Goal: Information Seeking & Learning: Learn about a topic

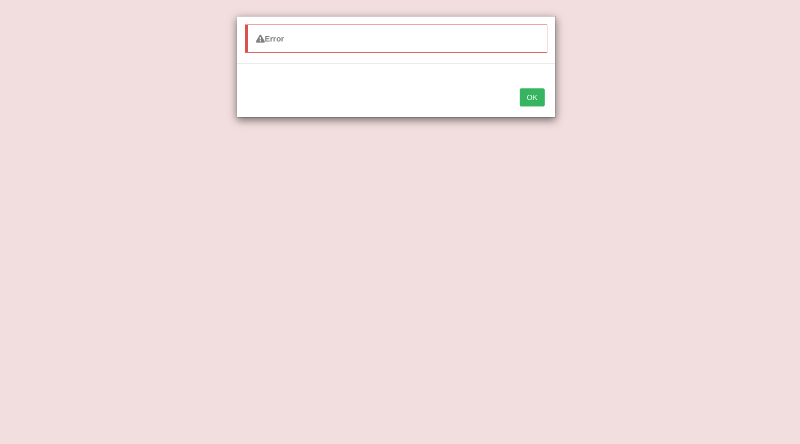
click at [535, 94] on button "OK" at bounding box center [532, 97] width 24 height 18
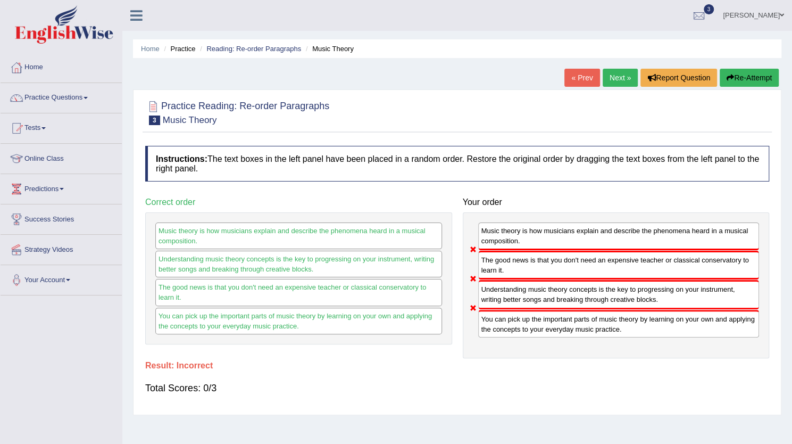
click at [734, 74] on button "Re-Attempt" at bounding box center [749, 78] width 59 height 18
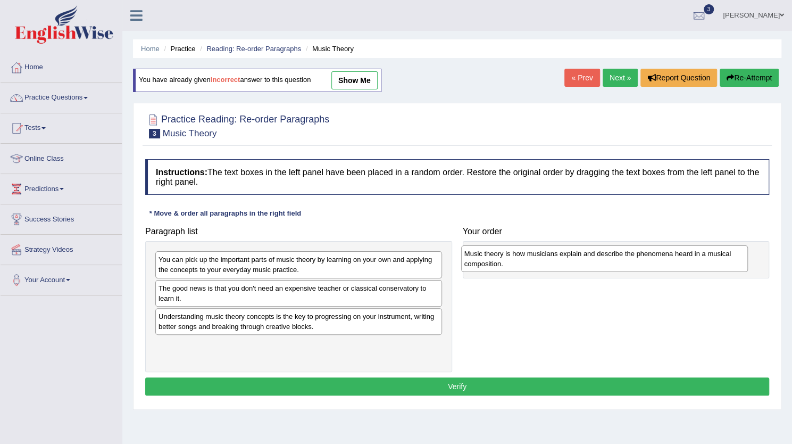
drag, startPoint x: 276, startPoint y: 328, endPoint x: 582, endPoint y: 267, distance: 312.2
click at [582, 267] on div "Music theory is how musicians explain and describe the phenomena heard in a mus…" at bounding box center [604, 258] width 287 height 27
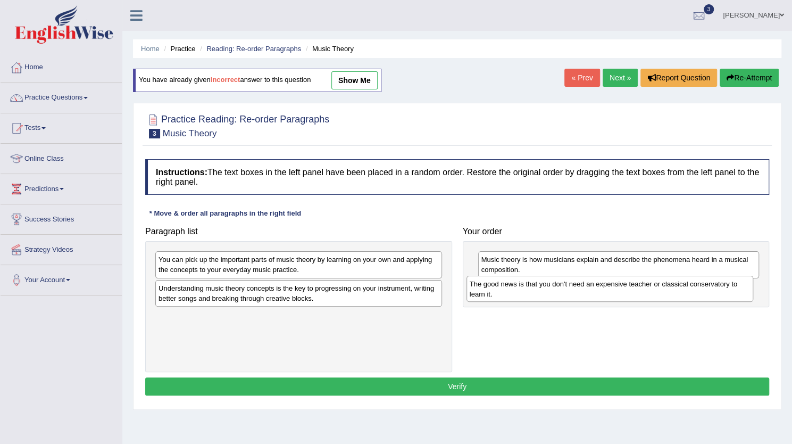
drag, startPoint x: 257, startPoint y: 287, endPoint x: 566, endPoint y: 282, distance: 309.8
click at [566, 282] on div "The good news is that you don't need an expensive teacher or classical conserva…" at bounding box center [610, 289] width 287 height 27
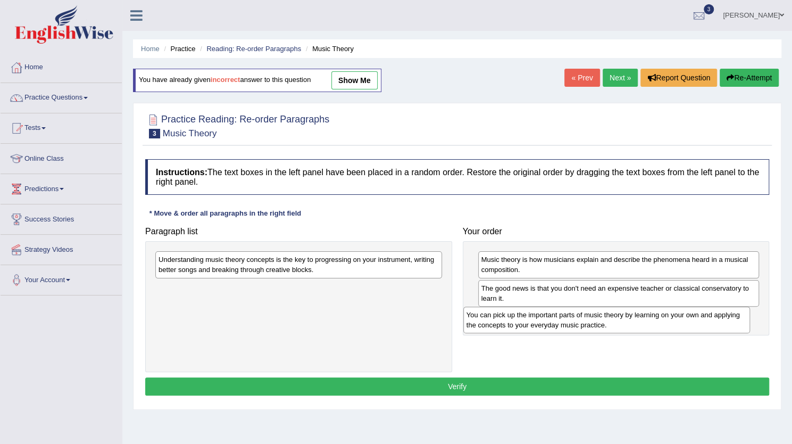
drag, startPoint x: 320, startPoint y: 256, endPoint x: 629, endPoint y: 311, distance: 313.1
click at [629, 311] on div "You can pick up the important parts of music theory by learning on your own and…" at bounding box center [607, 320] width 287 height 27
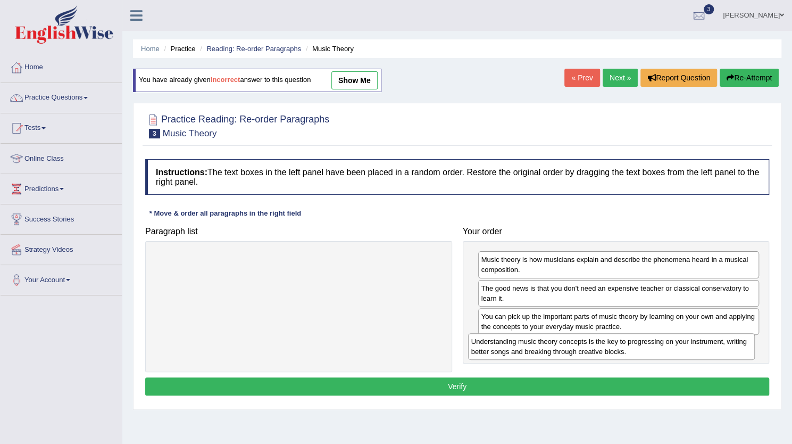
drag, startPoint x: 412, startPoint y: 269, endPoint x: 725, endPoint y: 351, distance: 323.5
click at [725, 351] on div "Understanding music theory concepts is the key to progressing on your instrumen…" at bounding box center [611, 346] width 287 height 27
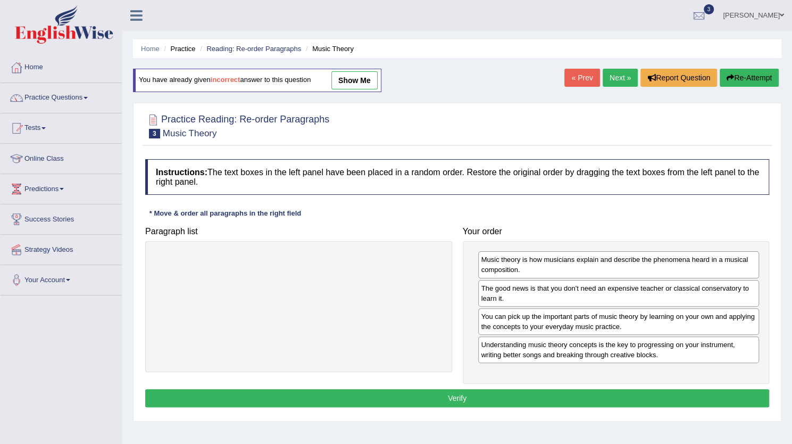
click at [580, 400] on button "Verify" at bounding box center [457, 398] width 624 height 18
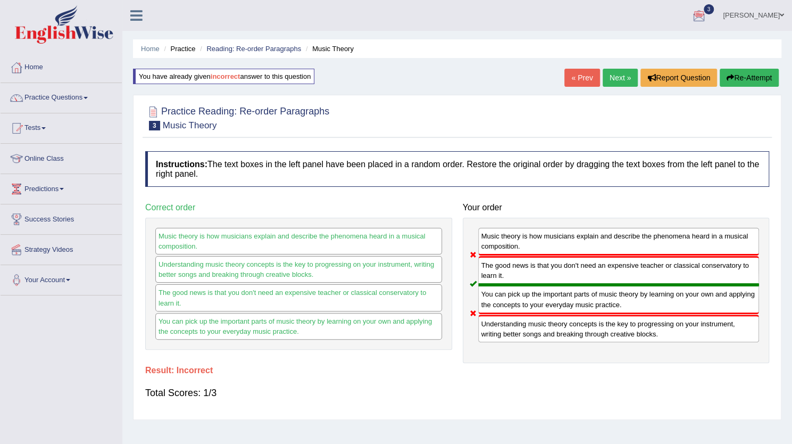
click at [736, 78] on button "Re-Attempt" at bounding box center [749, 78] width 59 height 18
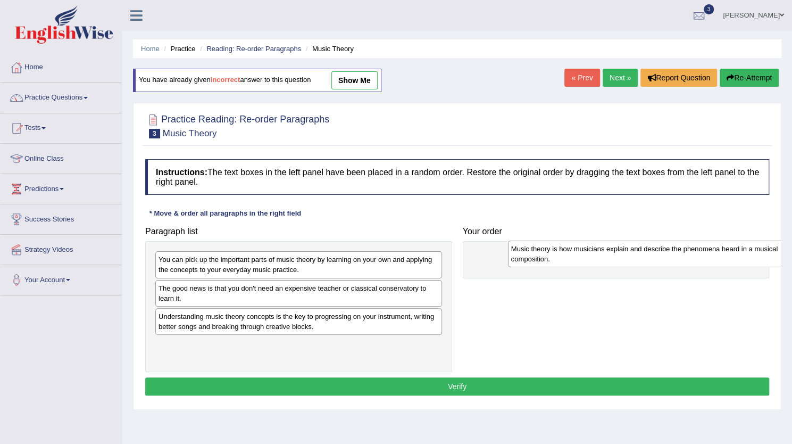
drag, startPoint x: 215, startPoint y: 319, endPoint x: 568, endPoint y: 251, distance: 359.8
click at [568, 251] on div "Music theory is how musicians explain and describe the phenomena heard in a mus…" at bounding box center [651, 254] width 287 height 27
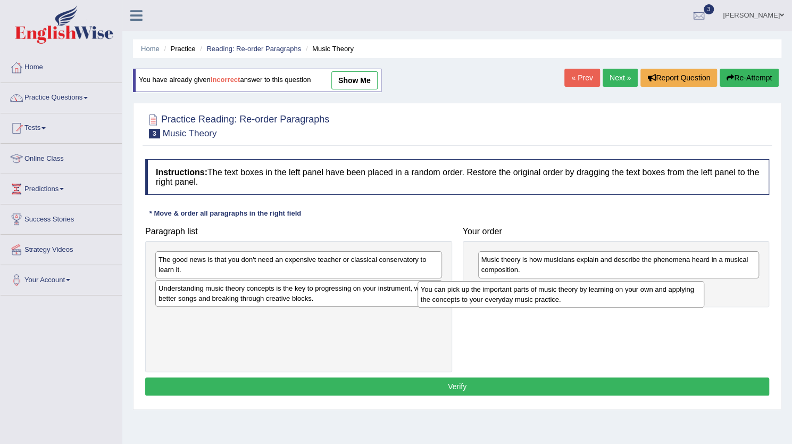
drag, startPoint x: 333, startPoint y: 259, endPoint x: 609, endPoint y: 281, distance: 277.1
click at [609, 281] on div "You can pick up the important parts of music theory by learning on your own and…" at bounding box center [561, 294] width 287 height 27
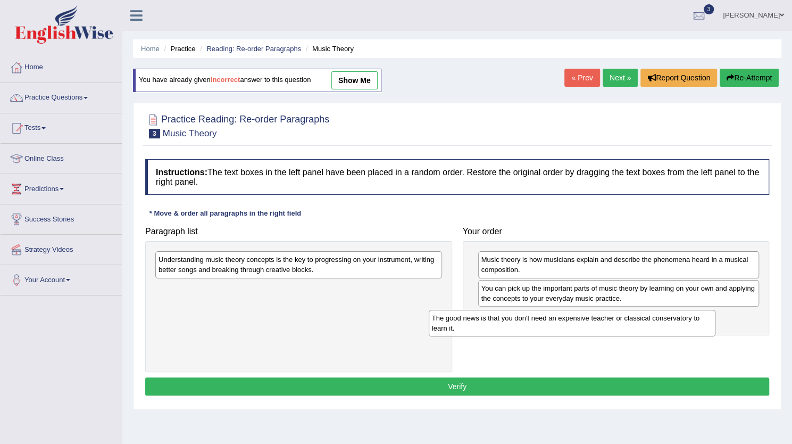
drag, startPoint x: 361, startPoint y: 267, endPoint x: 637, endPoint y: 326, distance: 281.3
click at [637, 326] on div "The good news is that you don't need an expensive teacher or classical conserva…" at bounding box center [572, 323] width 287 height 27
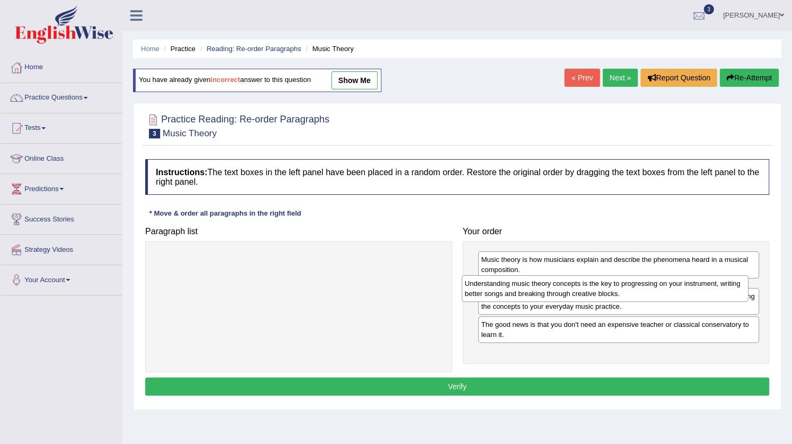
drag, startPoint x: 379, startPoint y: 263, endPoint x: 686, endPoint y: 287, distance: 307.5
click at [686, 287] on div "Understanding music theory concepts is the key to progressing on your instrumen…" at bounding box center [605, 288] width 287 height 27
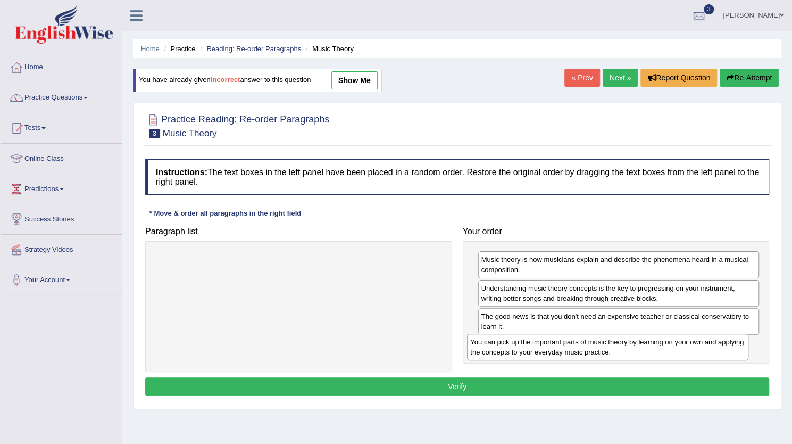
drag, startPoint x: 639, startPoint y: 320, endPoint x: 628, endPoint y: 346, distance: 28.7
click at [628, 346] on div "You can pick up the important parts of music theory by learning on your own and…" at bounding box center [608, 347] width 282 height 27
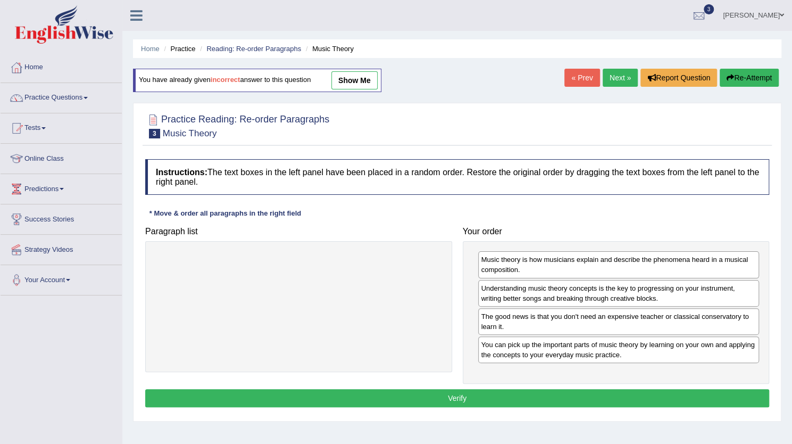
click at [581, 389] on button "Verify" at bounding box center [457, 398] width 624 height 18
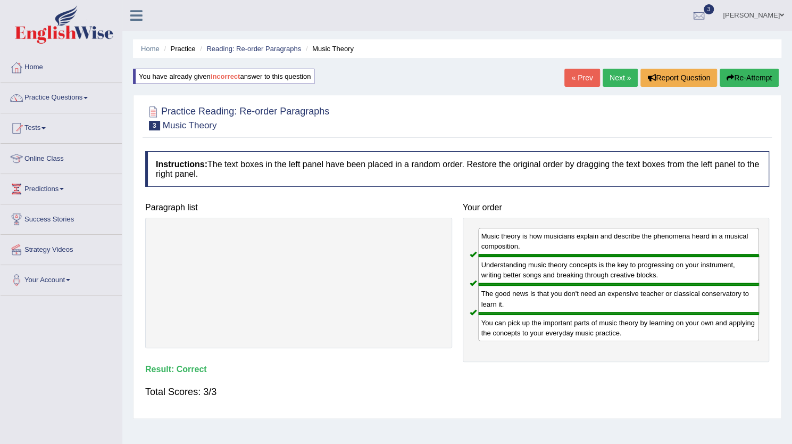
click at [609, 77] on link "Next »" at bounding box center [620, 78] width 35 height 18
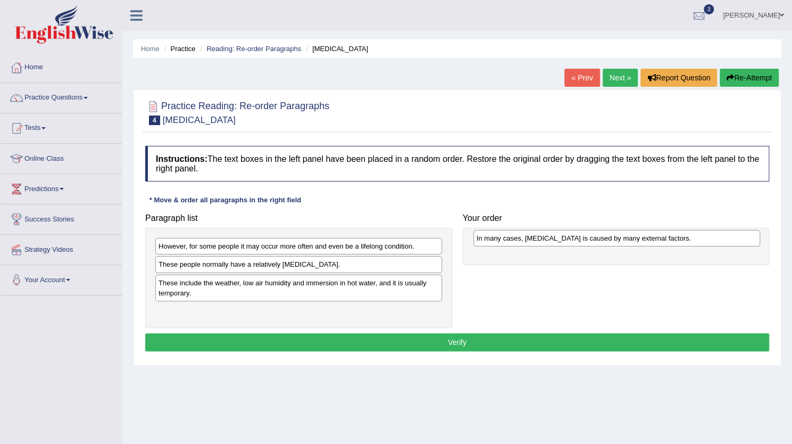
drag, startPoint x: 303, startPoint y: 267, endPoint x: 621, endPoint y: 241, distance: 319.3
click at [621, 241] on div "In many cases, dry skin is caused by many external factors." at bounding box center [617, 238] width 287 height 16
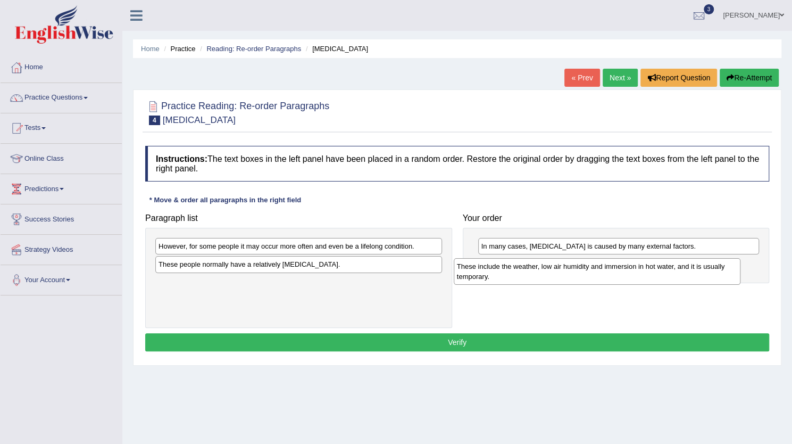
drag, startPoint x: 350, startPoint y: 288, endPoint x: 650, endPoint y: 269, distance: 301.3
click at [650, 269] on div "These include the weather, low air humidity and immersion in hot water, and it …" at bounding box center [597, 271] width 287 height 27
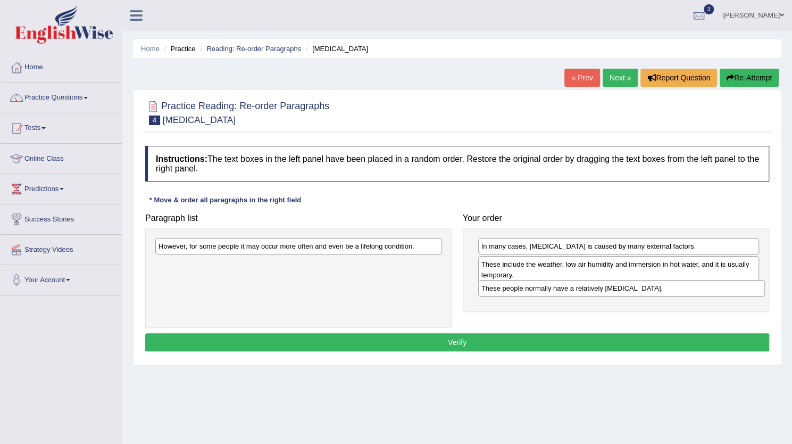
drag, startPoint x: 319, startPoint y: 266, endPoint x: 642, endPoint y: 290, distance: 324.0
click at [642, 290] on div "These people normally have a relatively sensitive skin." at bounding box center [621, 288] width 287 height 16
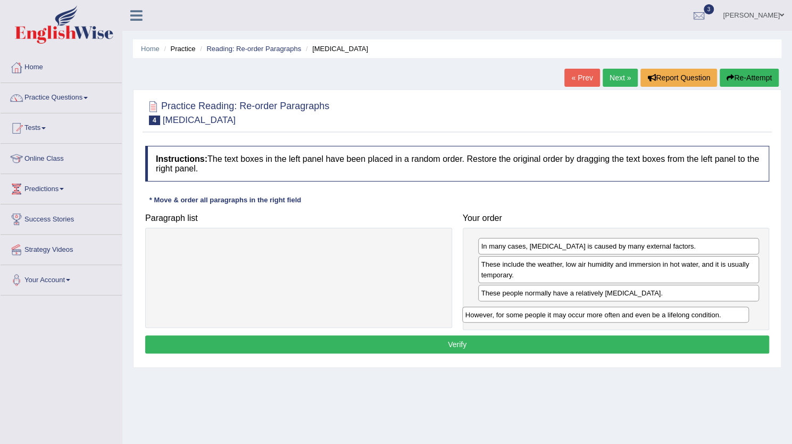
drag, startPoint x: 307, startPoint y: 246, endPoint x: 614, endPoint y: 315, distance: 314.7
click at [614, 315] on div "However, for some people it may occur more often and even be a lifelong conditi…" at bounding box center [605, 315] width 287 height 16
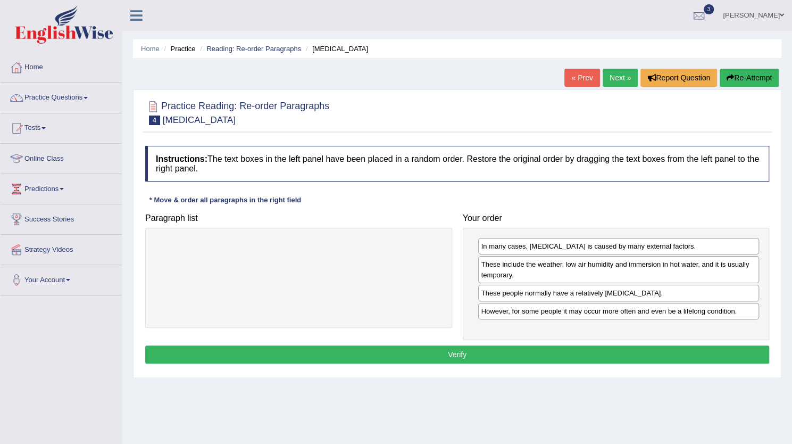
click at [518, 356] on button "Verify" at bounding box center [457, 354] width 624 height 18
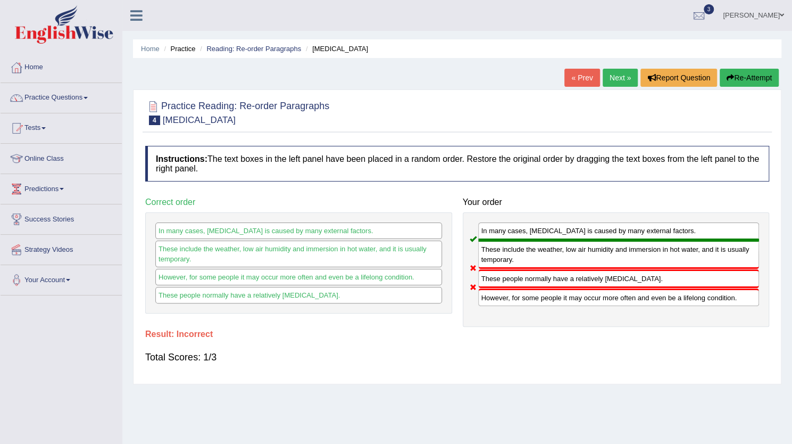
drag, startPoint x: 512, startPoint y: 299, endPoint x: 516, endPoint y: 269, distance: 30.1
click at [516, 269] on div "In many cases, dry skin is caused by many external factors. These include the w…" at bounding box center [616, 269] width 307 height 115
click at [610, 76] on link "Next »" at bounding box center [620, 78] width 35 height 18
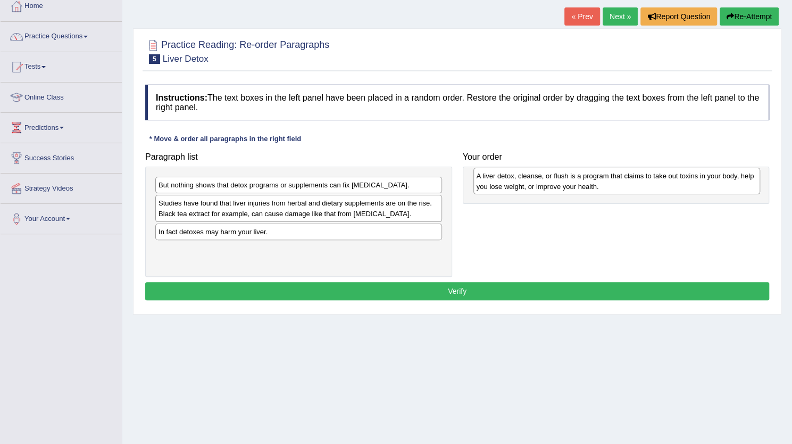
drag, startPoint x: 323, startPoint y: 206, endPoint x: 637, endPoint y: 179, distance: 315.2
click at [637, 179] on div "A liver detox, cleanse, or flush is a program that claims to take out toxins in…" at bounding box center [617, 181] width 287 height 27
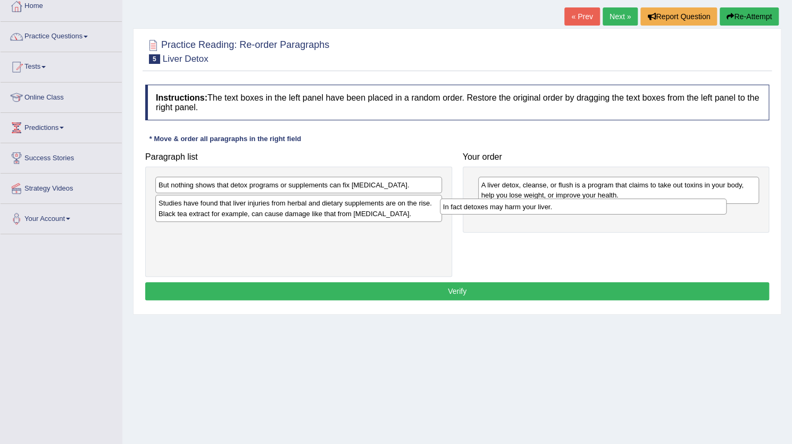
drag, startPoint x: 332, startPoint y: 230, endPoint x: 616, endPoint y: 207, distance: 285.7
click at [616, 207] on div "In fact detoxes may harm your liver." at bounding box center [583, 207] width 287 height 16
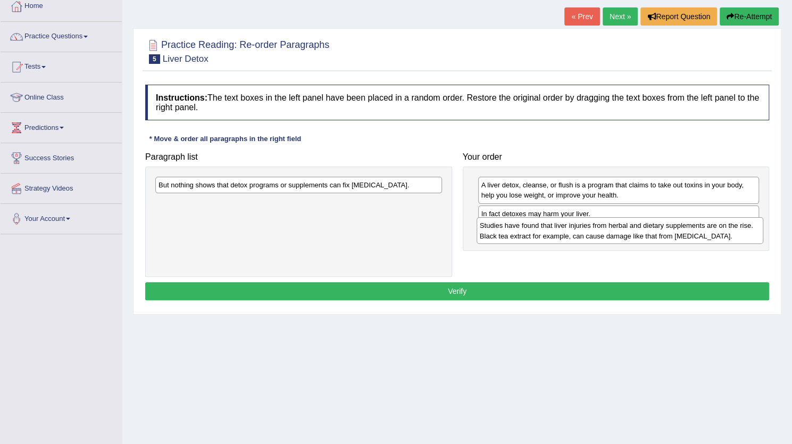
drag, startPoint x: 341, startPoint y: 210, endPoint x: 685, endPoint y: 239, distance: 346.1
click at [685, 239] on div "Studies have found that liver injuries from herbal and dietary supplements are …" at bounding box center [620, 230] width 287 height 27
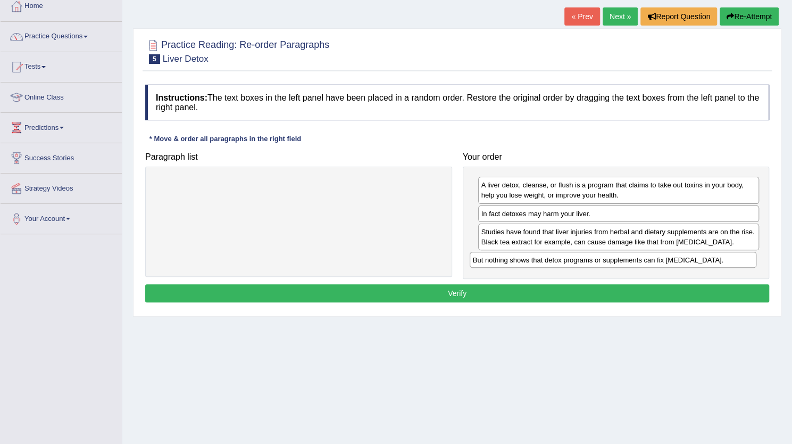
drag, startPoint x: 283, startPoint y: 184, endPoint x: 597, endPoint y: 259, distance: 323.4
click at [597, 259] on div "But nothing shows that detox programs or supplements can fix liver damage." at bounding box center [613, 260] width 287 height 16
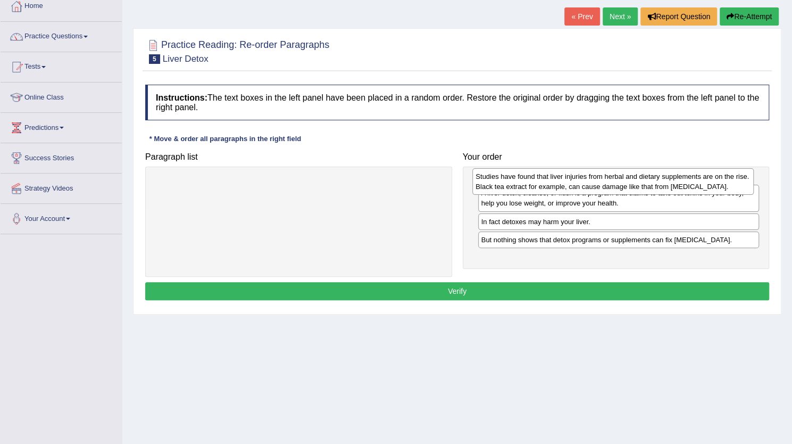
drag, startPoint x: 547, startPoint y: 237, endPoint x: 542, endPoint y: 183, distance: 54.0
click at [542, 183] on div "Studies have found that liver injuries from herbal and dietary supplements are …" at bounding box center [614, 181] width 282 height 27
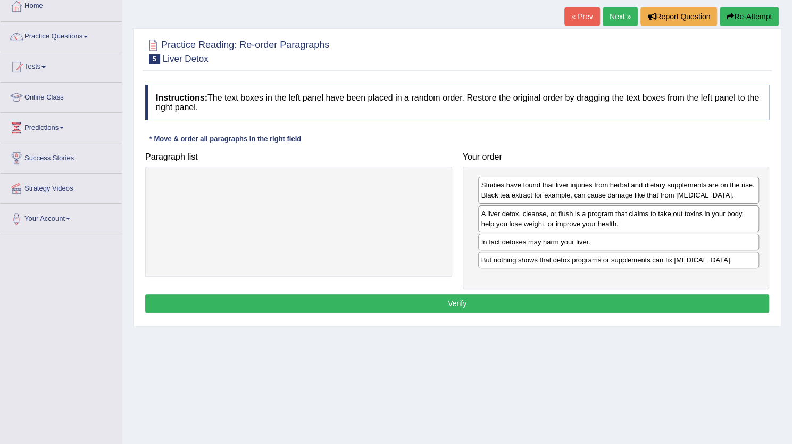
click at [561, 294] on button "Verify" at bounding box center [457, 303] width 624 height 18
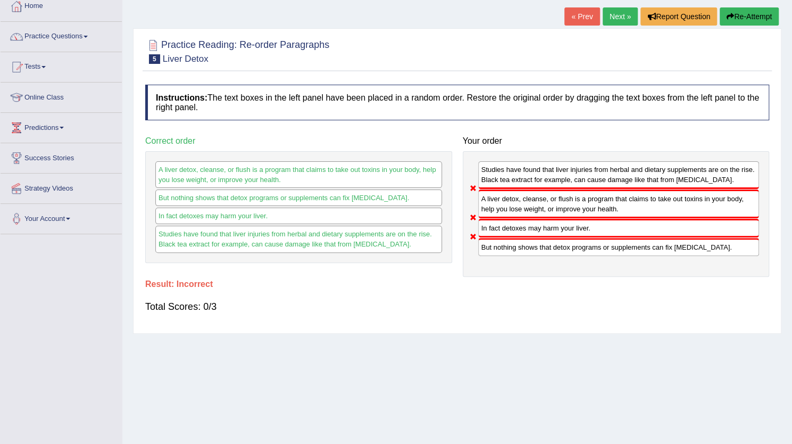
click at [748, 18] on button "Re-Attempt" at bounding box center [749, 16] width 59 height 18
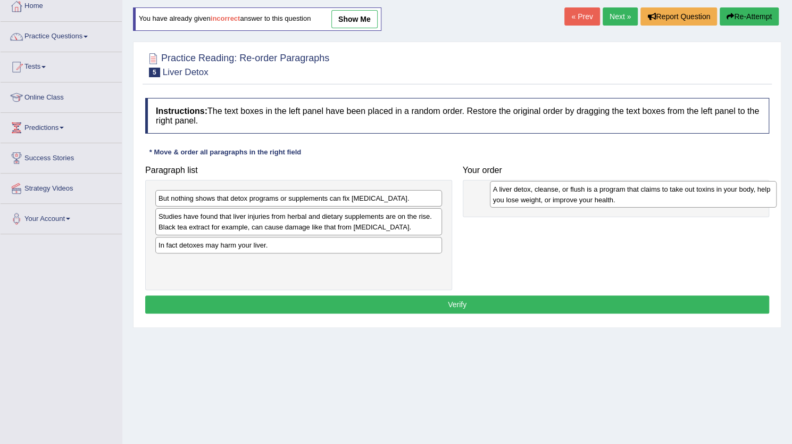
drag, startPoint x: 357, startPoint y: 224, endPoint x: 701, endPoint y: 197, distance: 345.4
click at [701, 197] on div "A liver detox, cleanse, or flush is a program that claims to take out toxins in…" at bounding box center [633, 194] width 287 height 27
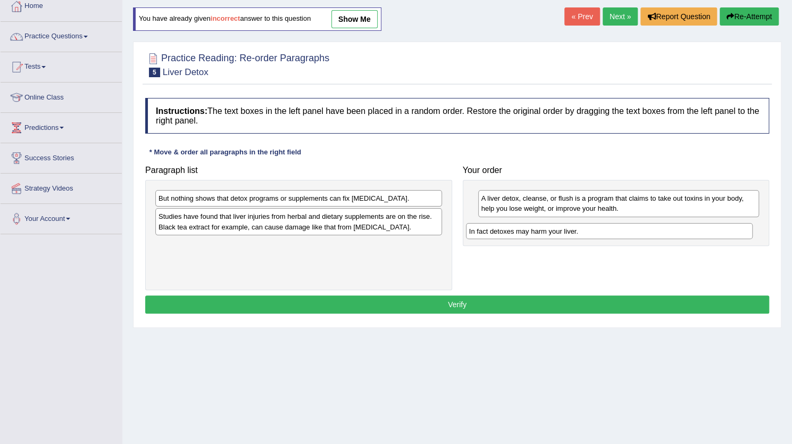
drag, startPoint x: 335, startPoint y: 242, endPoint x: 650, endPoint y: 230, distance: 315.8
click at [650, 230] on div "In fact detoxes may harm your liver." at bounding box center [609, 231] width 287 height 16
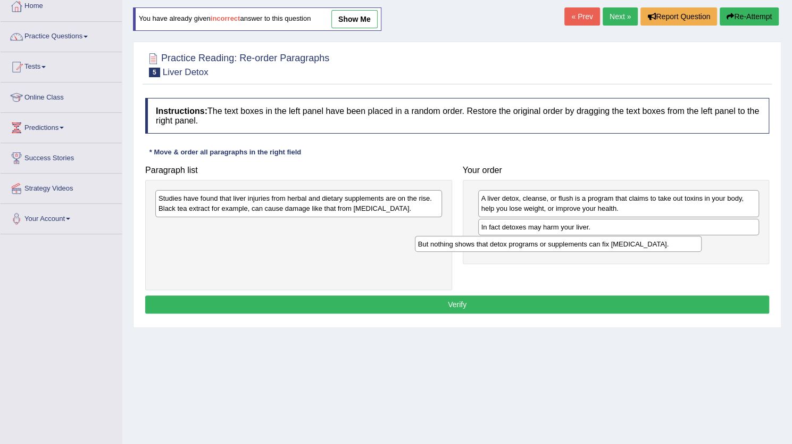
drag, startPoint x: 423, startPoint y: 196, endPoint x: 684, endPoint y: 242, distance: 265.8
click at [684, 242] on div "But nothing shows that detox programs or supplements can fix [MEDICAL_DATA]." at bounding box center [558, 244] width 287 height 16
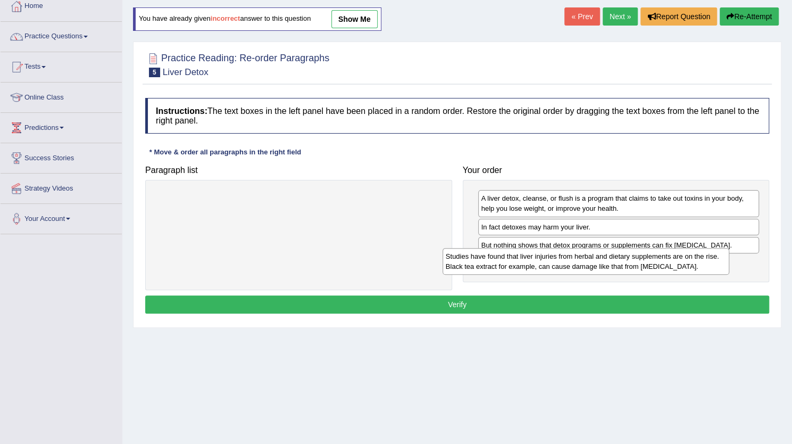
drag, startPoint x: 417, startPoint y: 201, endPoint x: 706, endPoint y: 261, distance: 294.7
click at [706, 261] on div "Studies have found that liver injuries from herbal and dietary supplements are …" at bounding box center [586, 261] width 287 height 27
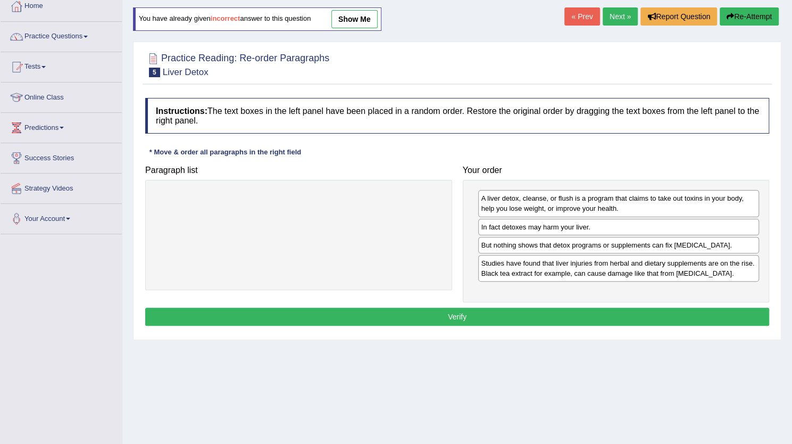
click at [622, 316] on button "Verify" at bounding box center [457, 317] width 624 height 18
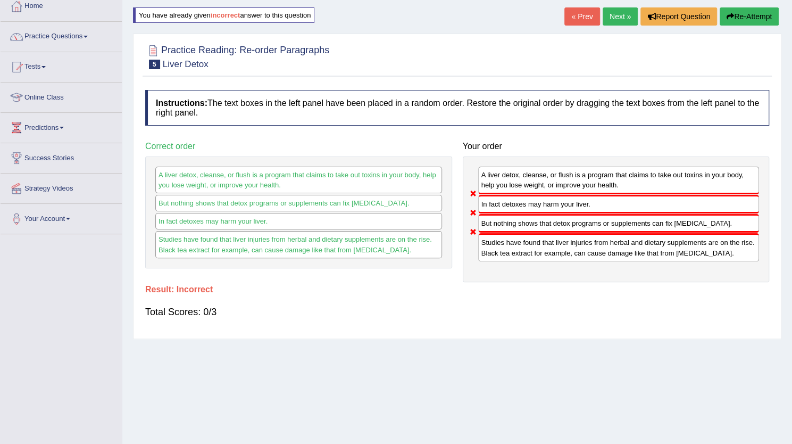
click at [765, 17] on button "Re-Attempt" at bounding box center [749, 16] width 59 height 18
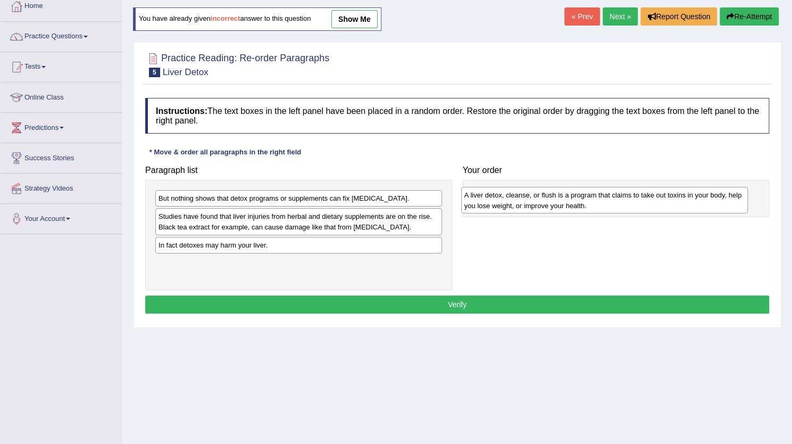
drag, startPoint x: 343, startPoint y: 228, endPoint x: 670, endPoint y: 205, distance: 327.0
click at [670, 205] on div "A liver detox, cleanse, or flush is a program that claims to take out toxins in…" at bounding box center [604, 200] width 287 height 27
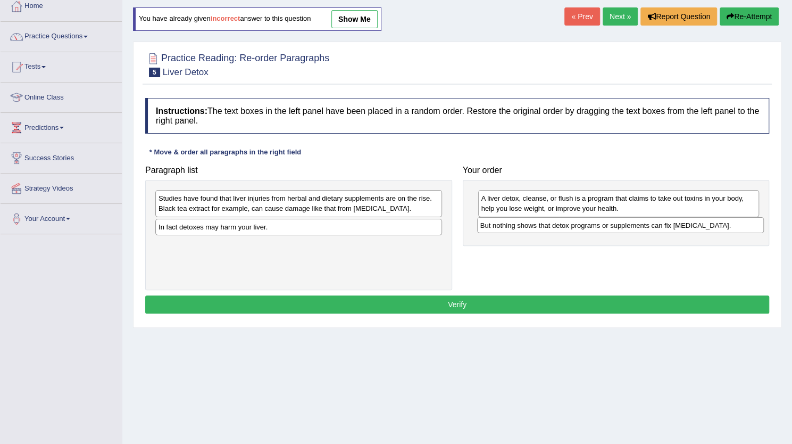
drag, startPoint x: 321, startPoint y: 198, endPoint x: 643, endPoint y: 225, distance: 323.1
click at [643, 225] on div "But nothing shows that detox programs or supplements can fix [MEDICAL_DATA]." at bounding box center [620, 225] width 287 height 16
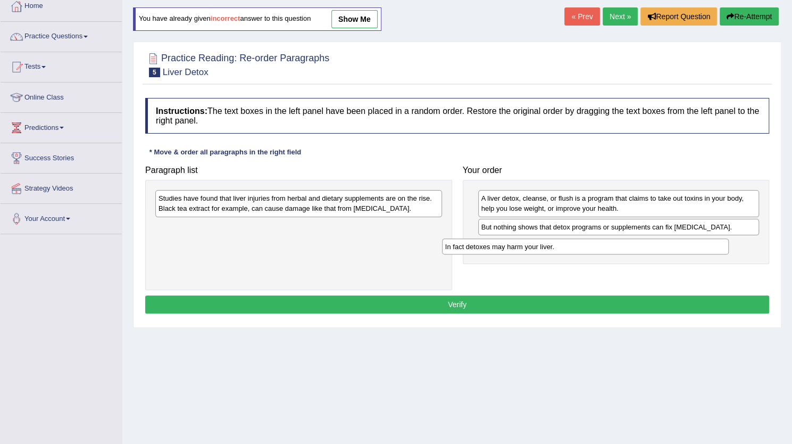
drag, startPoint x: 395, startPoint y: 226, endPoint x: 688, endPoint y: 244, distance: 293.3
click at [688, 244] on div "In fact detoxes may harm your liver." at bounding box center [585, 246] width 287 height 16
click at [415, 203] on div "Studies have found that liver injuries from herbal and dietary supplements are …" at bounding box center [298, 203] width 287 height 27
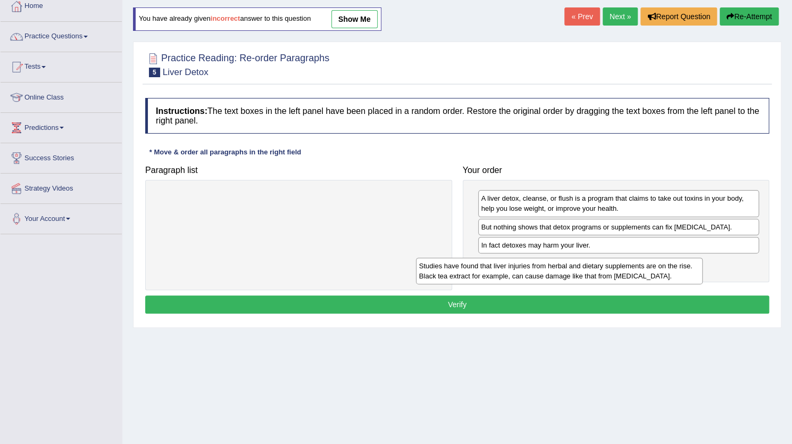
drag, startPoint x: 415, startPoint y: 203, endPoint x: 701, endPoint y: 275, distance: 295.2
click at [701, 275] on div "Studies have found that liver injuries from herbal and dietary supplements are …" at bounding box center [559, 271] width 287 height 27
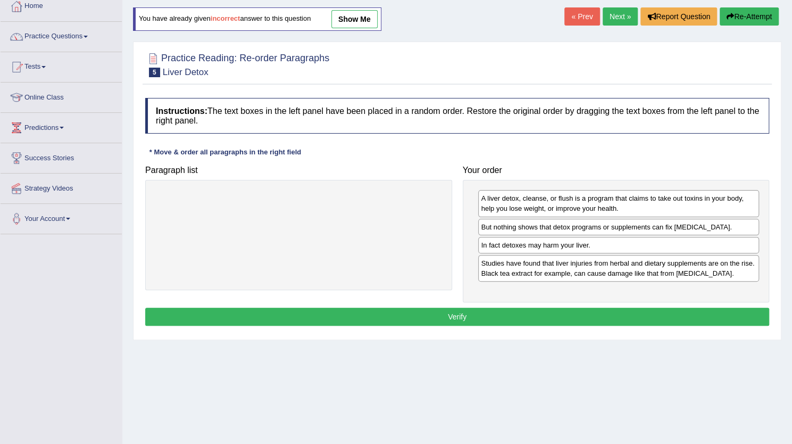
click at [639, 310] on button "Verify" at bounding box center [457, 317] width 624 height 18
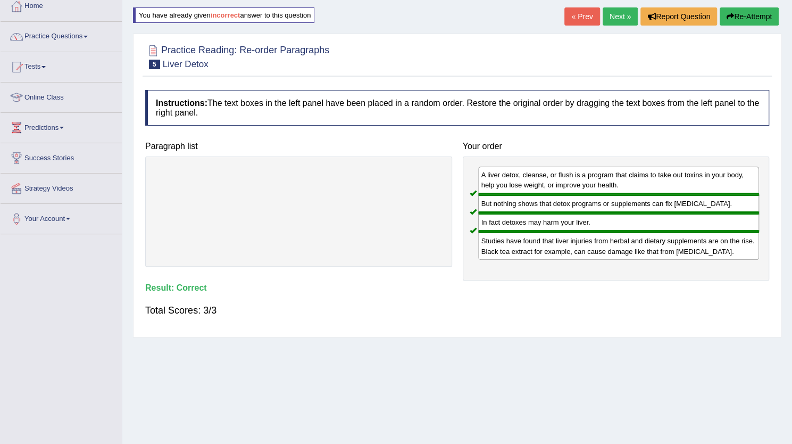
click at [613, 14] on link "Next »" at bounding box center [620, 16] width 35 height 18
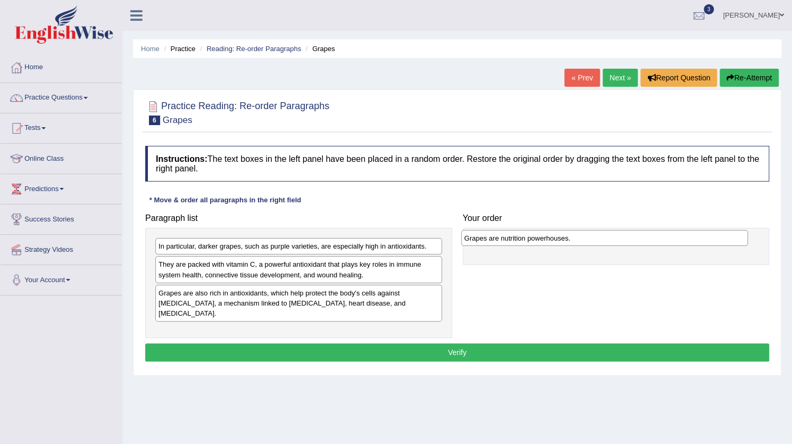
drag, startPoint x: 269, startPoint y: 244, endPoint x: 575, endPoint y: 236, distance: 306.1
click at [575, 236] on div "Grapes are nutrition powerhouses." at bounding box center [604, 238] width 287 height 16
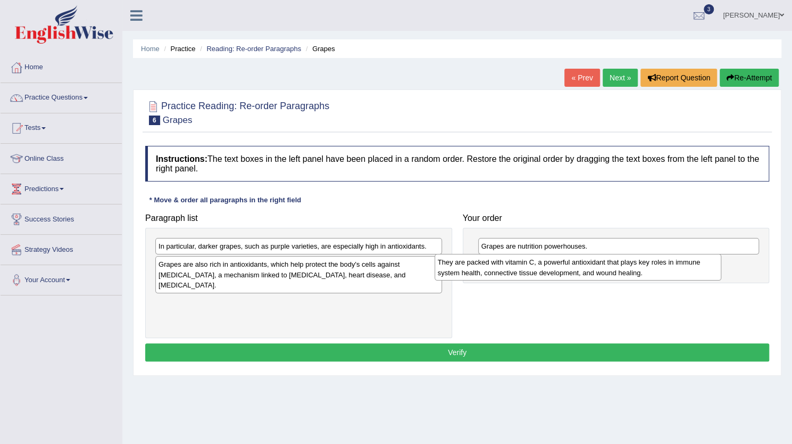
drag, startPoint x: 324, startPoint y: 270, endPoint x: 606, endPoint y: 268, distance: 281.5
click at [606, 268] on div "They are packed with vitamin C, a powerful antioxidant that plays key roles in …" at bounding box center [578, 267] width 287 height 27
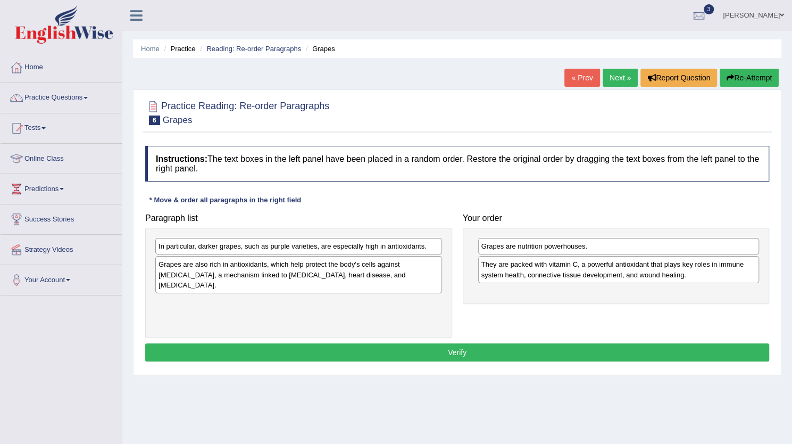
click at [336, 250] on div "In particular, darker grapes, such as purple varieties, are especially high in …" at bounding box center [298, 246] width 287 height 16
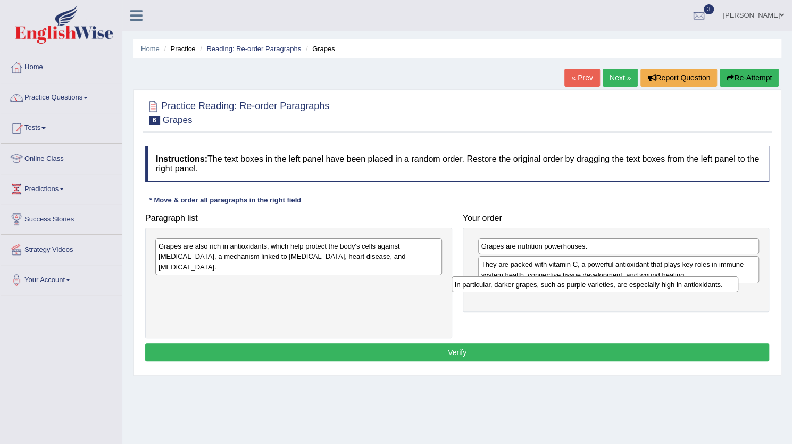
drag, startPoint x: 352, startPoint y: 245, endPoint x: 651, endPoint y: 284, distance: 301.5
click at [651, 284] on div "In particular, darker grapes, such as purple varieties, are especially high in …" at bounding box center [595, 284] width 287 height 16
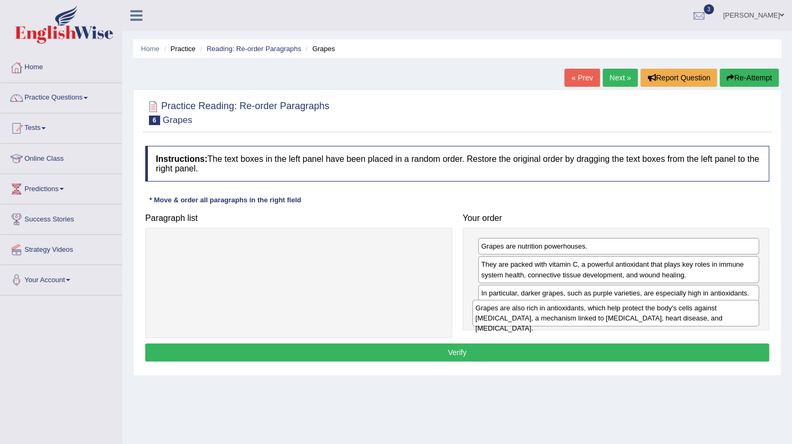
drag, startPoint x: 329, startPoint y: 247, endPoint x: 646, endPoint y: 309, distance: 323.1
click at [646, 309] on div "Grapes are also rich in antioxidants, which help protect the body's cells again…" at bounding box center [616, 313] width 287 height 27
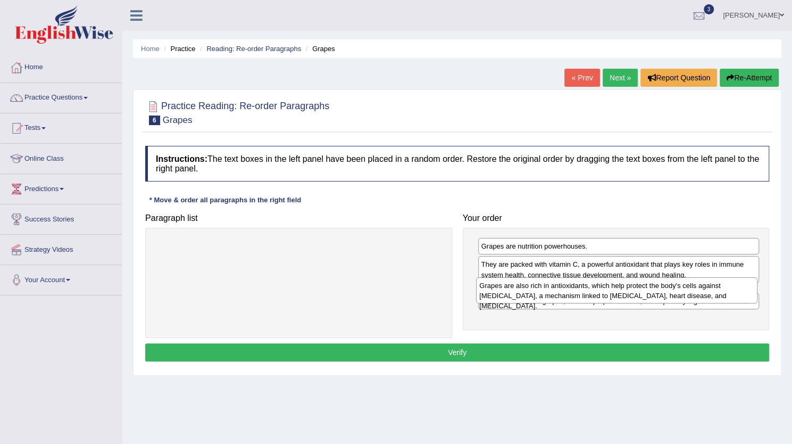
drag, startPoint x: 695, startPoint y: 315, endPoint x: 688, endPoint y: 287, distance: 28.5
click at [688, 287] on div "Grapes are also rich in antioxidants, which help protect the body's cells again…" at bounding box center [617, 290] width 282 height 27
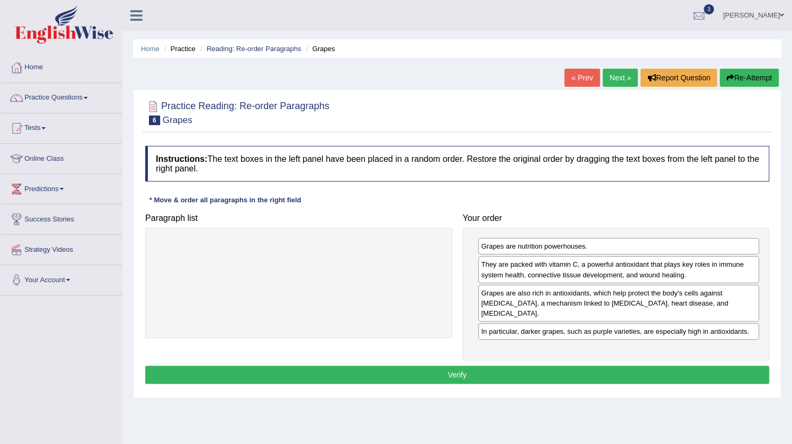
click at [574, 366] on button "Verify" at bounding box center [457, 375] width 624 height 18
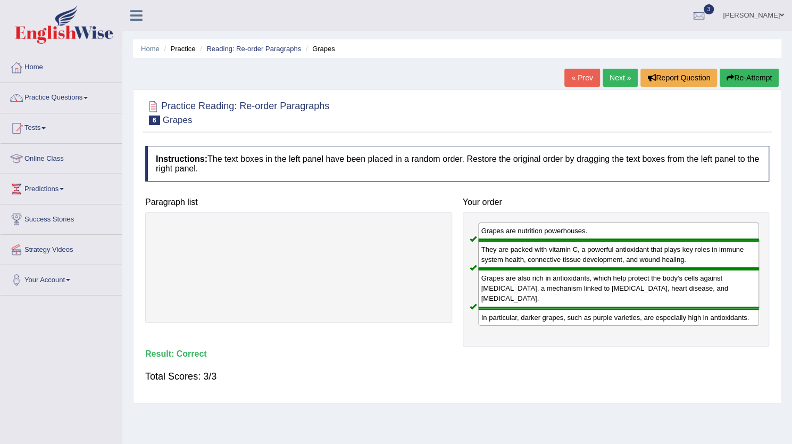
click at [621, 81] on link "Next »" at bounding box center [620, 78] width 35 height 18
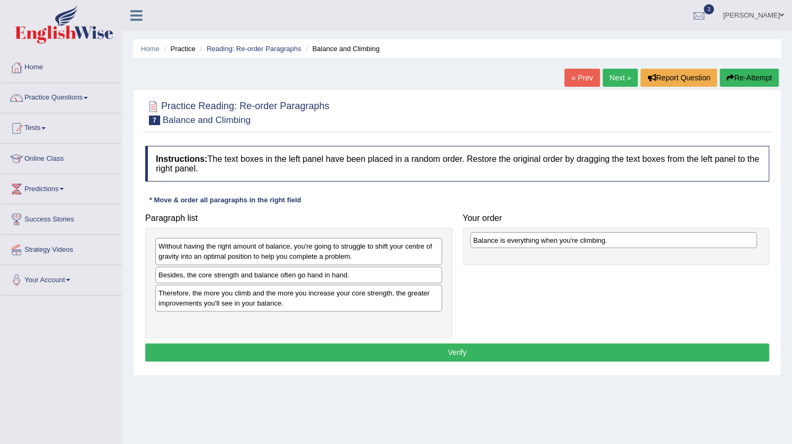
drag, startPoint x: 298, startPoint y: 273, endPoint x: 613, endPoint y: 239, distance: 316.9
click at [613, 239] on div "Balance is everything when you're climbing." at bounding box center [613, 240] width 287 height 16
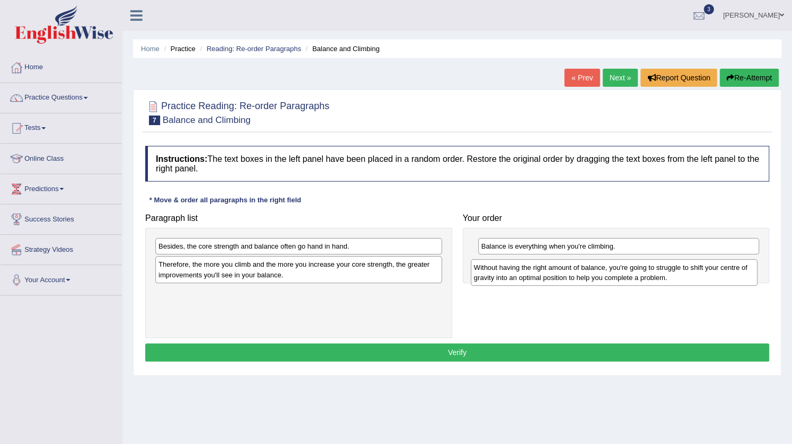
drag, startPoint x: 311, startPoint y: 253, endPoint x: 626, endPoint y: 270, distance: 316.1
click at [626, 270] on div "Without having the right amount of balance, you're going to struggle to shift y…" at bounding box center [614, 272] width 287 height 27
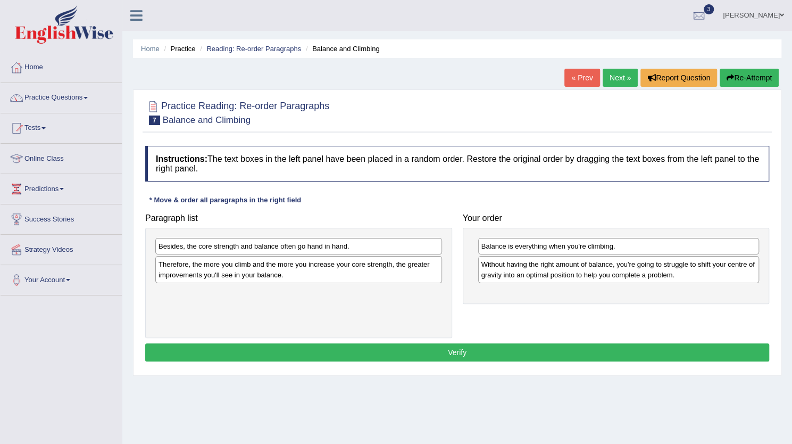
drag, startPoint x: 579, startPoint y: 313, endPoint x: 368, endPoint y: 250, distance: 220.2
click at [368, 250] on div "Paragraph list Besides, the core strength and balance often go hand in hand. Th…" at bounding box center [457, 273] width 635 height 130
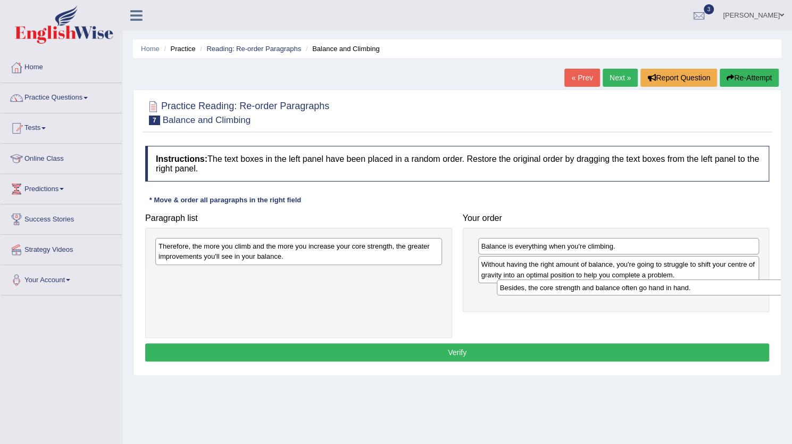
drag, startPoint x: 368, startPoint y: 250, endPoint x: 714, endPoint y: 291, distance: 348.4
click at [714, 291] on div "Besides, the core strength and balance often go hand in hand." at bounding box center [640, 287] width 287 height 16
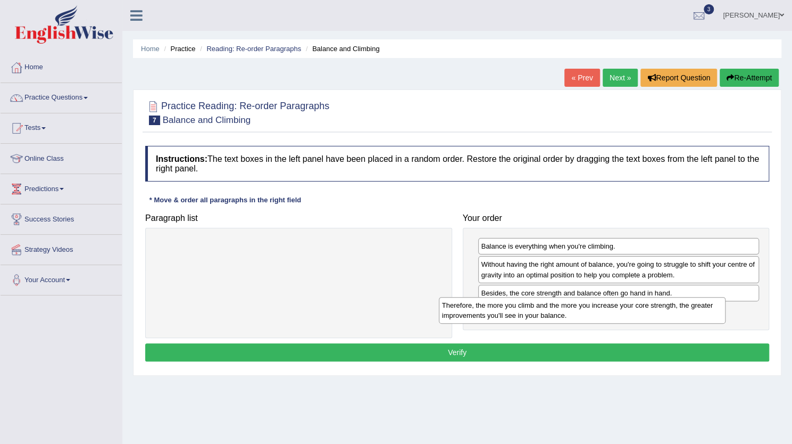
drag, startPoint x: 354, startPoint y: 254, endPoint x: 651, endPoint y: 317, distance: 303.5
click at [651, 317] on div "Therefore, the more you climb and the more you increase your core strength, the…" at bounding box center [582, 310] width 287 height 27
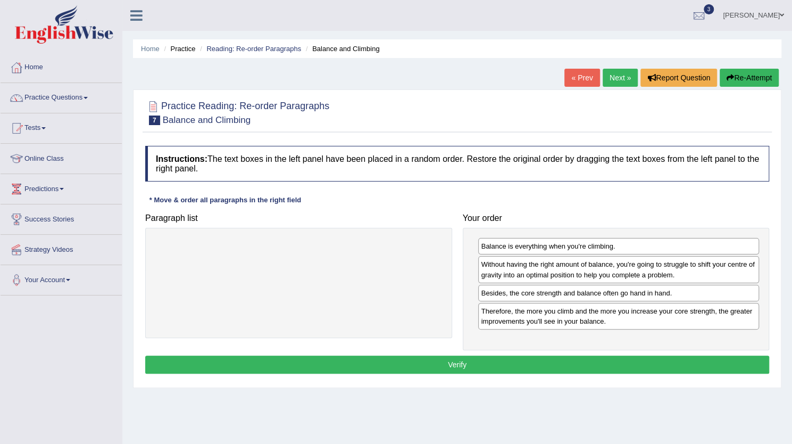
click at [564, 357] on button "Verify" at bounding box center [457, 365] width 624 height 18
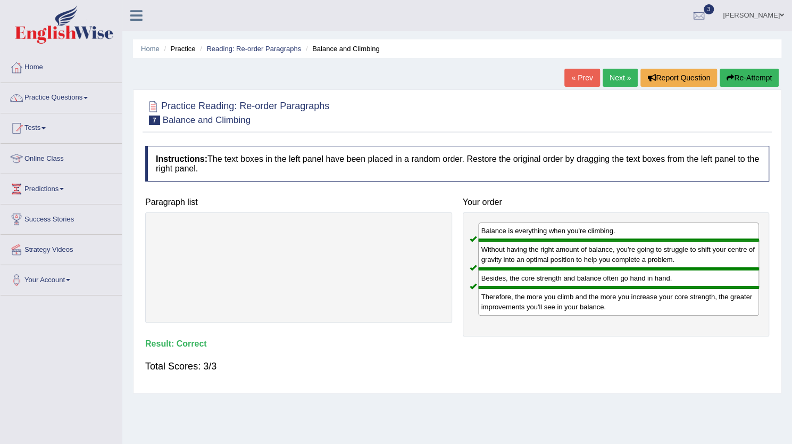
click at [622, 69] on link "Next »" at bounding box center [620, 78] width 35 height 18
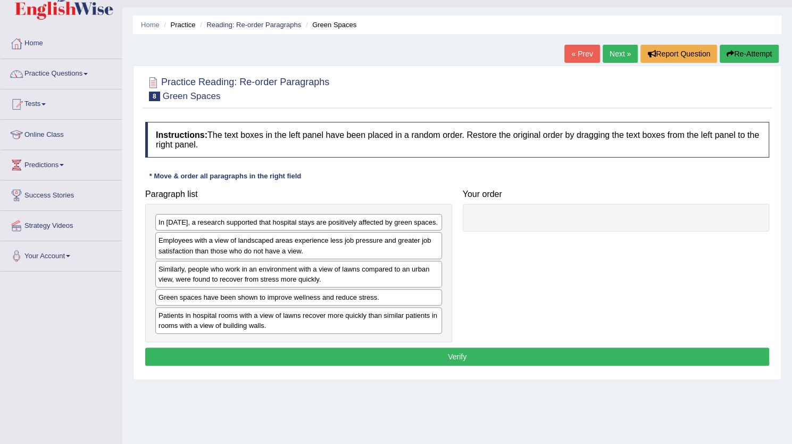
scroll to position [24, 0]
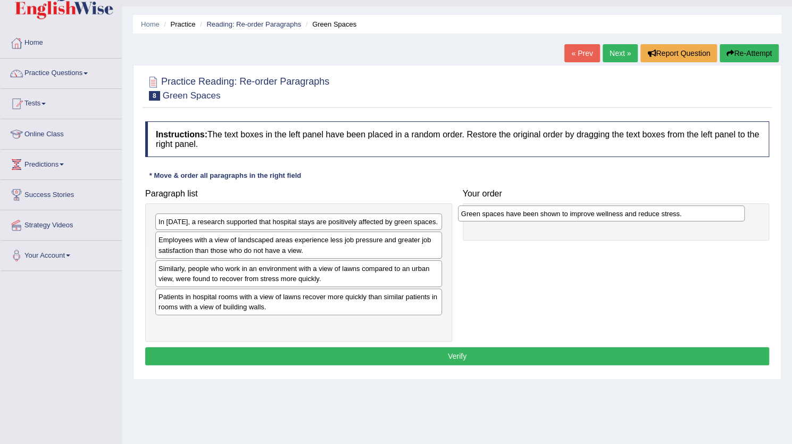
drag, startPoint x: 366, startPoint y: 296, endPoint x: 668, endPoint y: 214, distance: 313.7
click at [668, 214] on div "Green spaces have been shown to improve wellness and reduce stress." at bounding box center [601, 213] width 287 height 16
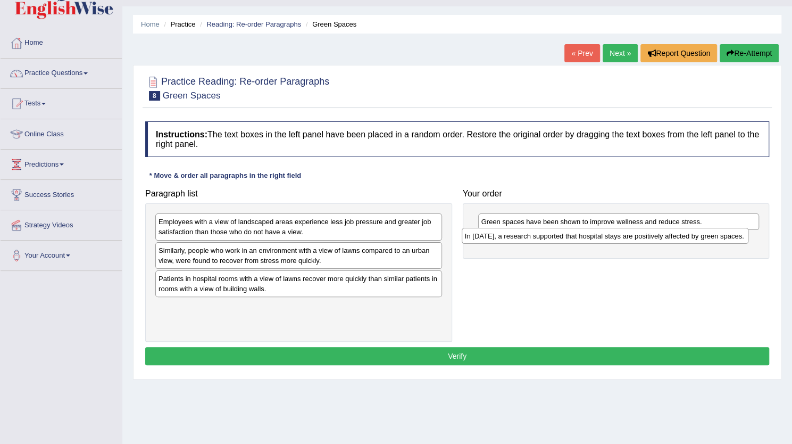
drag, startPoint x: 361, startPoint y: 221, endPoint x: 668, endPoint y: 237, distance: 307.5
click at [668, 237] on div "In [DATE], a research supported that hospital stays are positively affected by …" at bounding box center [605, 236] width 287 height 16
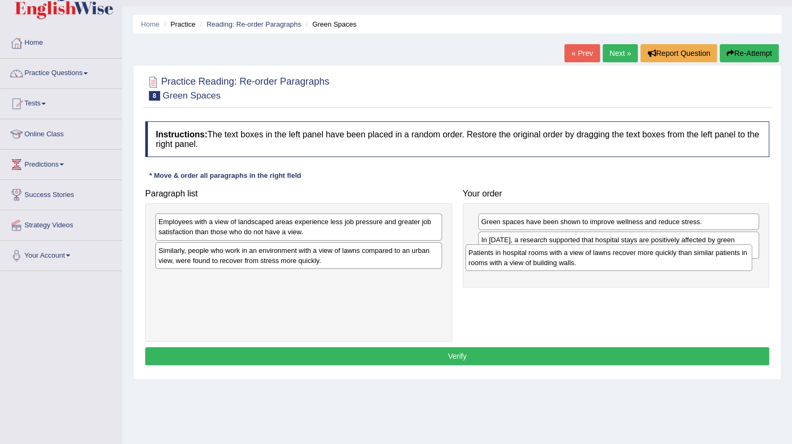
drag, startPoint x: 282, startPoint y: 285, endPoint x: 592, endPoint y: 260, distance: 311.3
click at [592, 260] on div "Patients in hospital rooms with a view of lawns recover more quickly than simil…" at bounding box center [609, 257] width 287 height 27
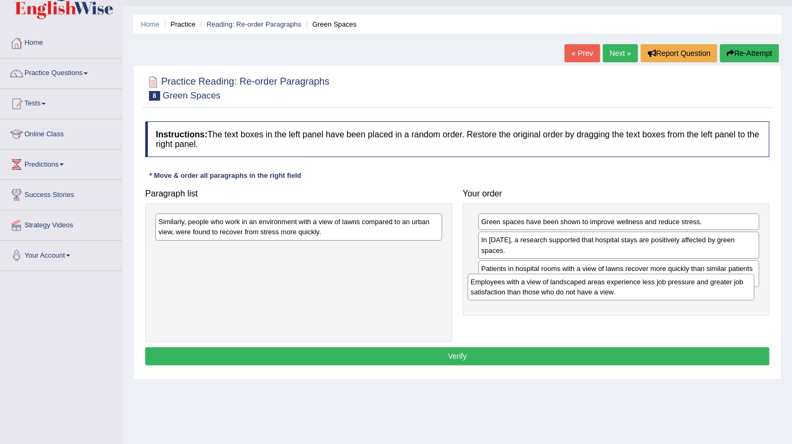
drag, startPoint x: 366, startPoint y: 229, endPoint x: 679, endPoint y: 288, distance: 318.4
click at [679, 288] on div "Employees with a view of landscaped areas experience less job pressure and grea…" at bounding box center [611, 287] width 287 height 27
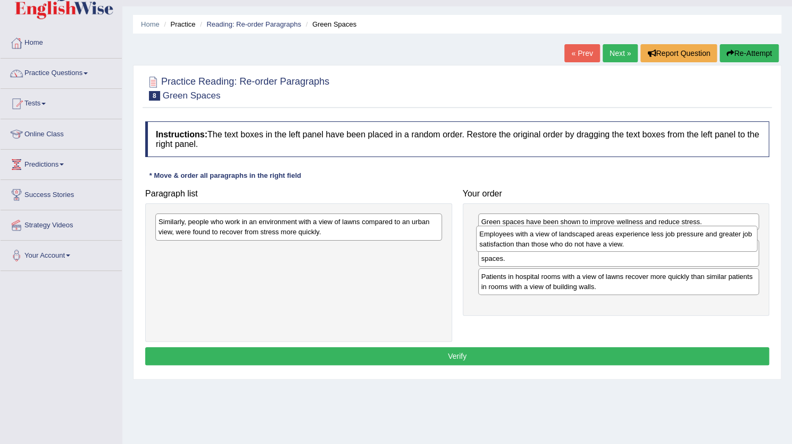
drag, startPoint x: 679, startPoint y: 288, endPoint x: 677, endPoint y: 236, distance: 51.6
click at [677, 236] on div "Employees with a view of landscaped areas experience less job pressure and grea…" at bounding box center [617, 239] width 282 height 27
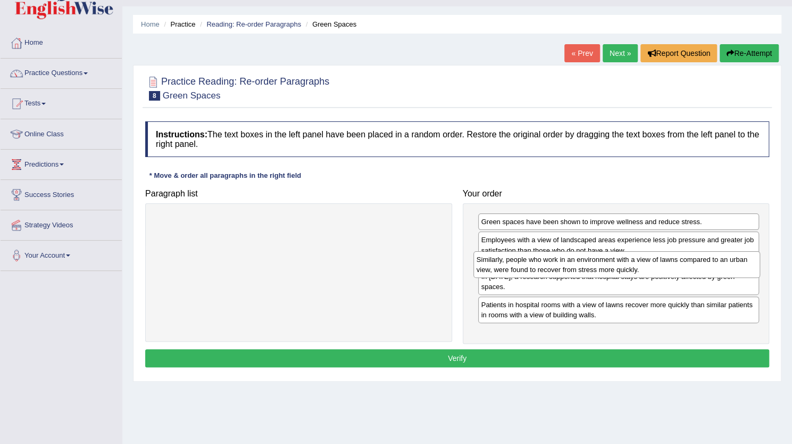
drag, startPoint x: 357, startPoint y: 218, endPoint x: 675, endPoint y: 256, distance: 320.5
click at [675, 256] on div "Similarly, people who work in an environment with a view of lawns compared to a…" at bounding box center [617, 264] width 287 height 27
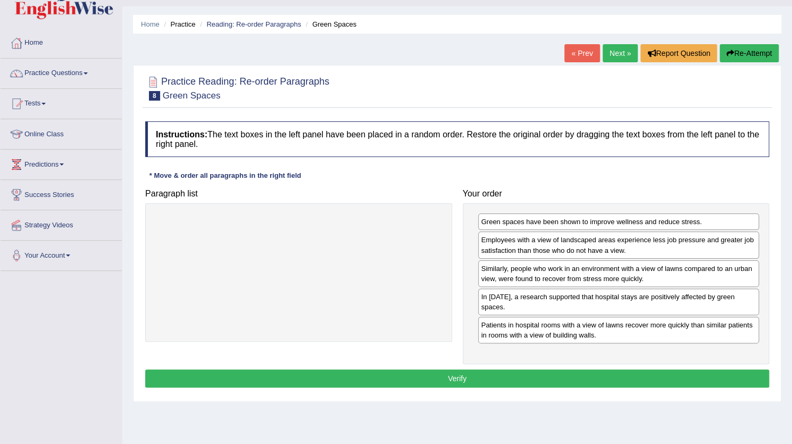
click at [543, 369] on button "Verify" at bounding box center [457, 378] width 624 height 18
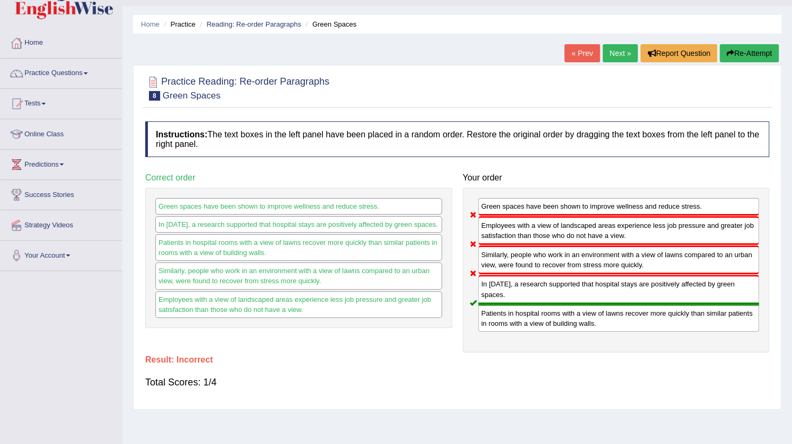
click at [750, 46] on button "Re-Attempt" at bounding box center [749, 53] width 59 height 18
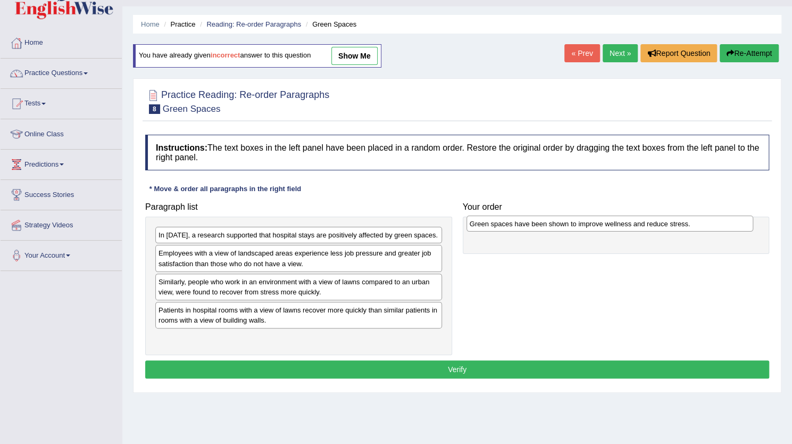
drag, startPoint x: 281, startPoint y: 311, endPoint x: 590, endPoint y: 226, distance: 320.7
click at [590, 226] on div "Green spaces have been shown to improve wellness and reduce stress." at bounding box center [610, 224] width 287 height 16
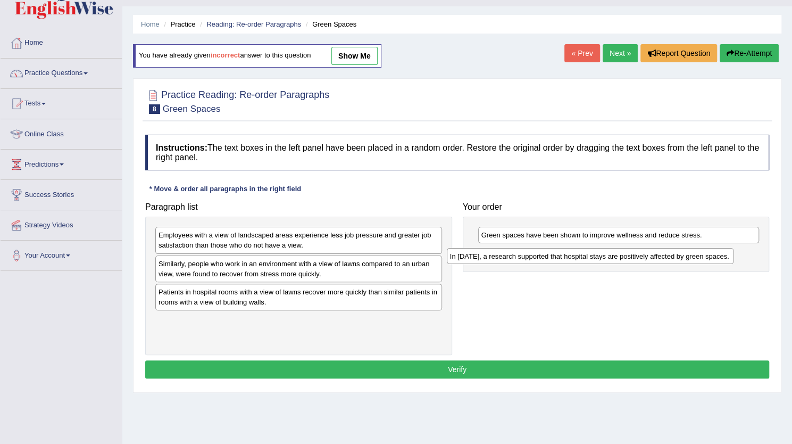
drag, startPoint x: 311, startPoint y: 229, endPoint x: 611, endPoint y: 250, distance: 300.9
click at [611, 250] on div "In [DATE], a research supported that hospital stays are positively affected by …" at bounding box center [590, 256] width 287 height 16
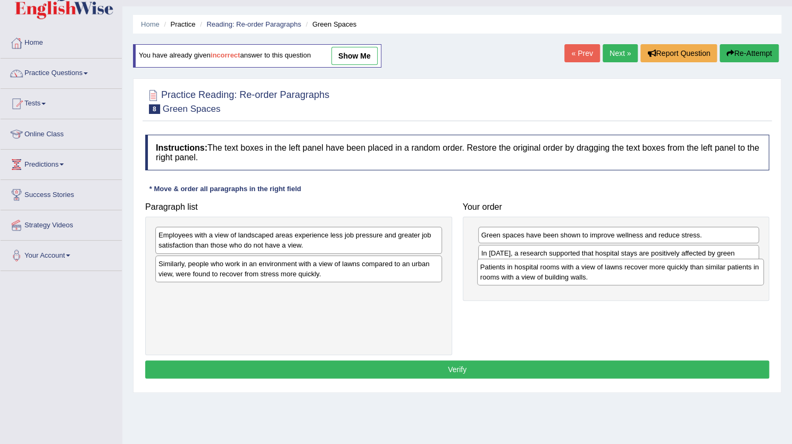
drag, startPoint x: 228, startPoint y: 295, endPoint x: 542, endPoint y: 272, distance: 314.9
click at [542, 272] on div "Patients in hospital rooms with a view of lawns recover more quickly than simil…" at bounding box center [620, 272] width 287 height 27
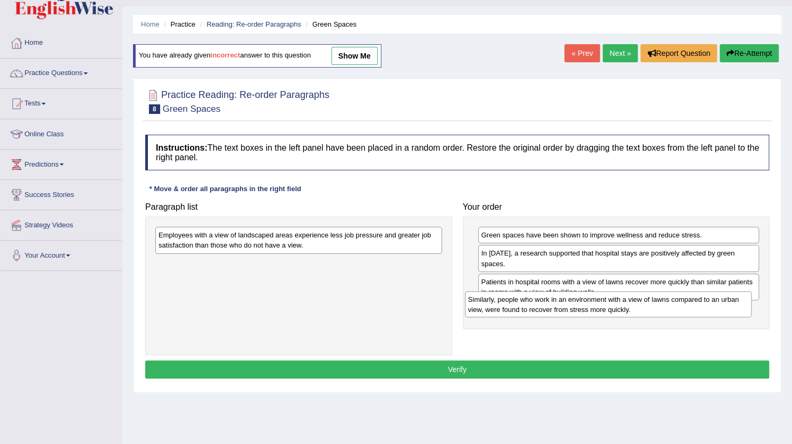
drag, startPoint x: 295, startPoint y: 269, endPoint x: 606, endPoint y: 304, distance: 312.8
click at [606, 304] on div "Similarly, people who work in an environment with a view of lawns compared to a…" at bounding box center [608, 304] width 287 height 27
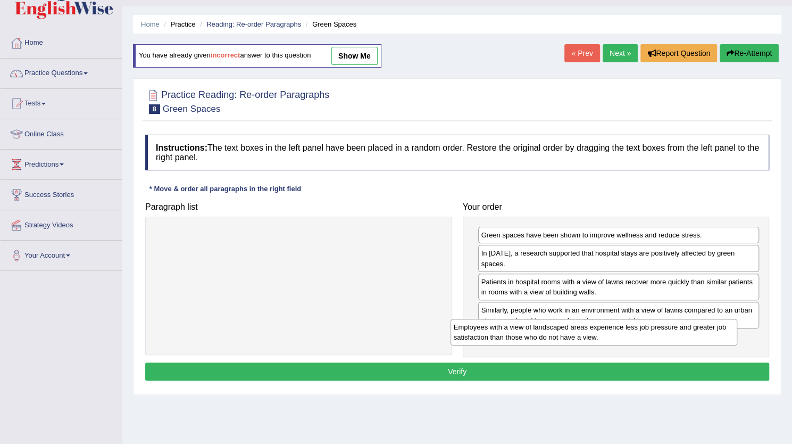
drag, startPoint x: 270, startPoint y: 242, endPoint x: 565, endPoint y: 334, distance: 309.4
click at [565, 334] on div "Employees with a view of landscaped areas experience less job pressure and grea…" at bounding box center [594, 332] width 287 height 27
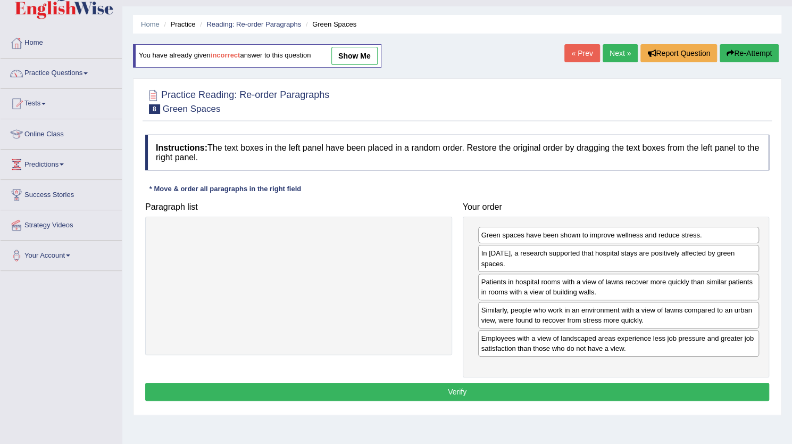
click at [518, 383] on button "Verify" at bounding box center [457, 392] width 624 height 18
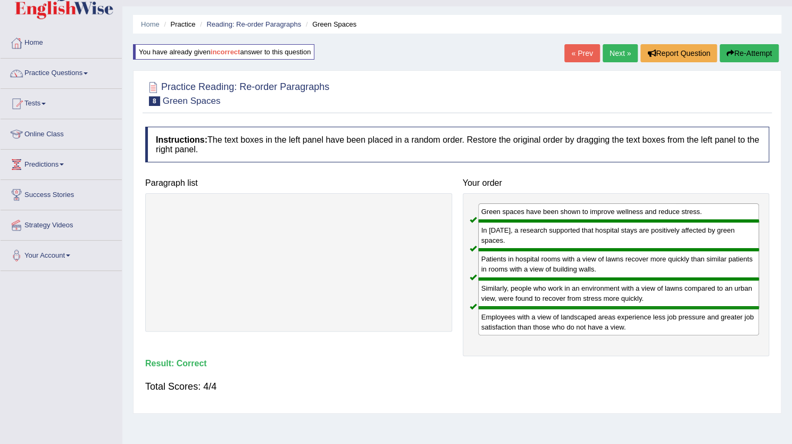
click at [619, 48] on link "Next »" at bounding box center [620, 53] width 35 height 18
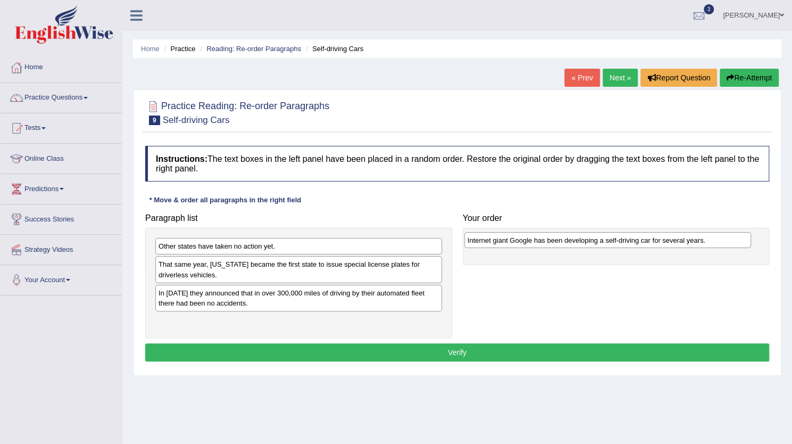
drag, startPoint x: 371, startPoint y: 294, endPoint x: 713, endPoint y: 238, distance: 346.7
click at [713, 238] on div "Internet giant Google has been developing a self-driving car for several years." at bounding box center [608, 240] width 287 height 16
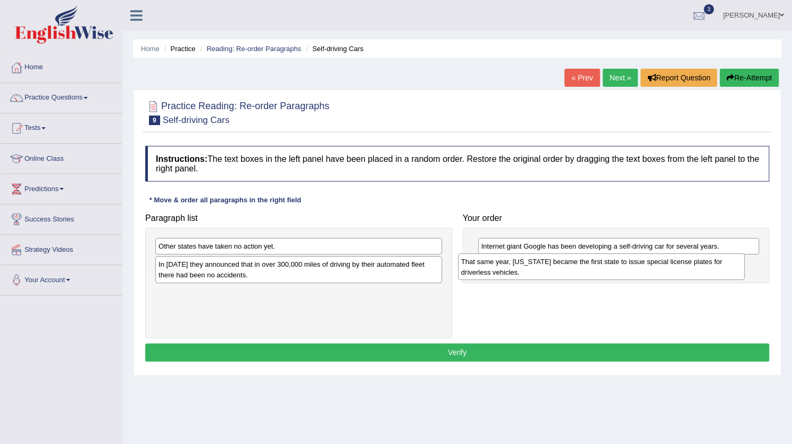
drag, startPoint x: 375, startPoint y: 269, endPoint x: 678, endPoint y: 267, distance: 302.8
click at [678, 267] on div "That same year, Nevada became the first state to issue special license plates f…" at bounding box center [601, 266] width 287 height 27
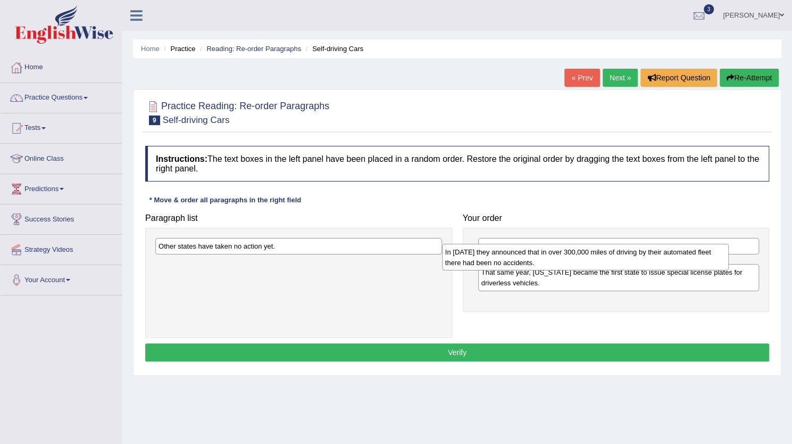
drag, startPoint x: 379, startPoint y: 274, endPoint x: 666, endPoint y: 262, distance: 287.1
click at [666, 262] on div "In 2012 they announced that in over 300,000 miles of driving by their automated…" at bounding box center [585, 257] width 287 height 27
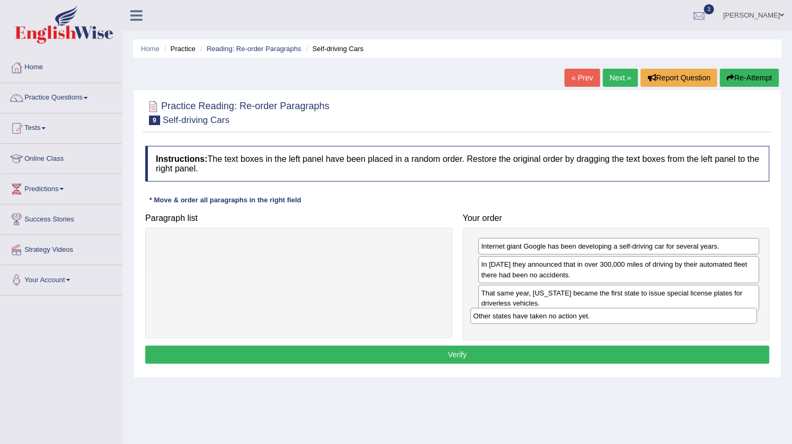
drag, startPoint x: 301, startPoint y: 247, endPoint x: 616, endPoint y: 317, distance: 322.7
click at [616, 317] on div "Other states have taken no action yet." at bounding box center [613, 316] width 287 height 16
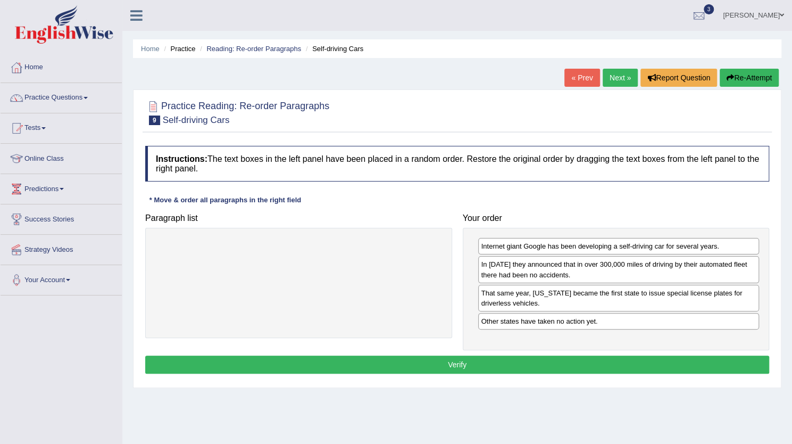
click at [502, 361] on button "Verify" at bounding box center [457, 365] width 624 height 18
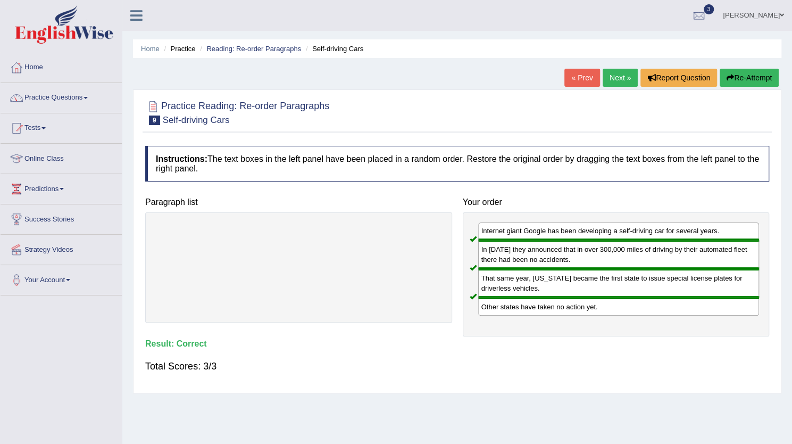
click at [618, 80] on link "Next »" at bounding box center [620, 78] width 35 height 18
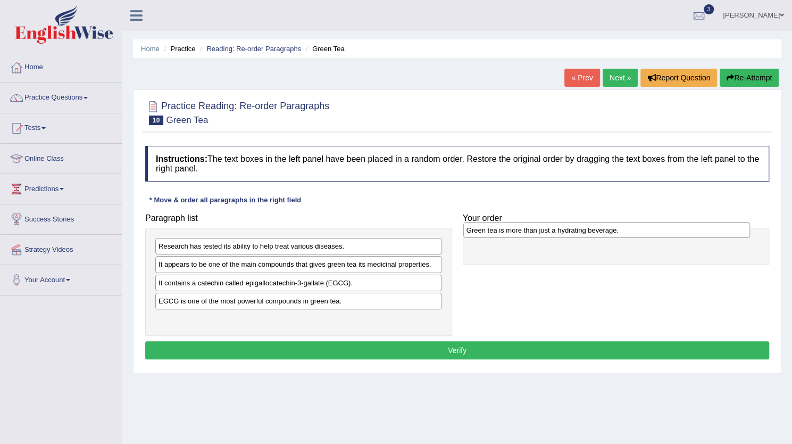
drag, startPoint x: 288, startPoint y: 318, endPoint x: 597, endPoint y: 230, distance: 320.3
click at [597, 230] on div "Green tea is more than just a hydrating beverage." at bounding box center [607, 230] width 287 height 16
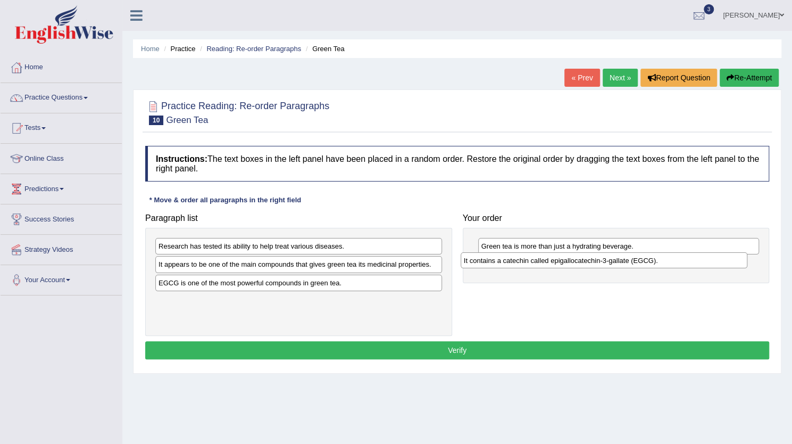
drag, startPoint x: 354, startPoint y: 281, endPoint x: 660, endPoint y: 260, distance: 306.2
click at [660, 260] on div "It contains a catechin called epigallocatechin-3-gallate (EGCG)." at bounding box center [604, 260] width 287 height 16
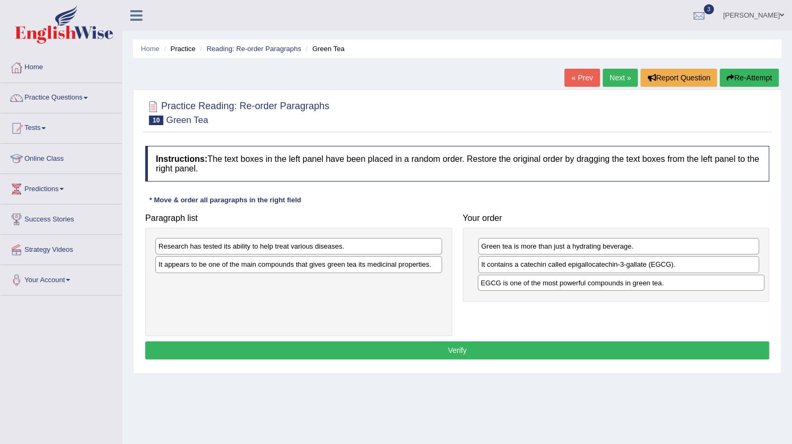
drag, startPoint x: 369, startPoint y: 286, endPoint x: 692, endPoint y: 287, distance: 322.5
click at [692, 287] on div "EGCG is one of the most powerful compounds in green tea." at bounding box center [621, 283] width 287 height 16
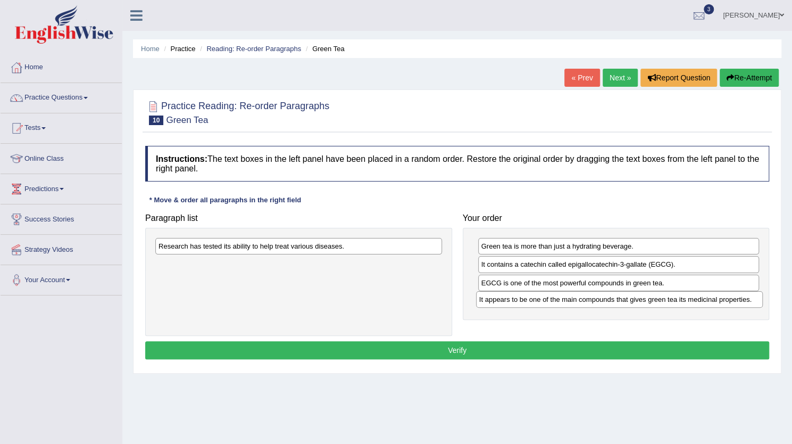
drag, startPoint x: 377, startPoint y: 268, endPoint x: 697, endPoint y: 304, distance: 321.8
click at [697, 304] on div "It appears to be one of the main compounds that gives green tea its medicinal p…" at bounding box center [619, 299] width 287 height 16
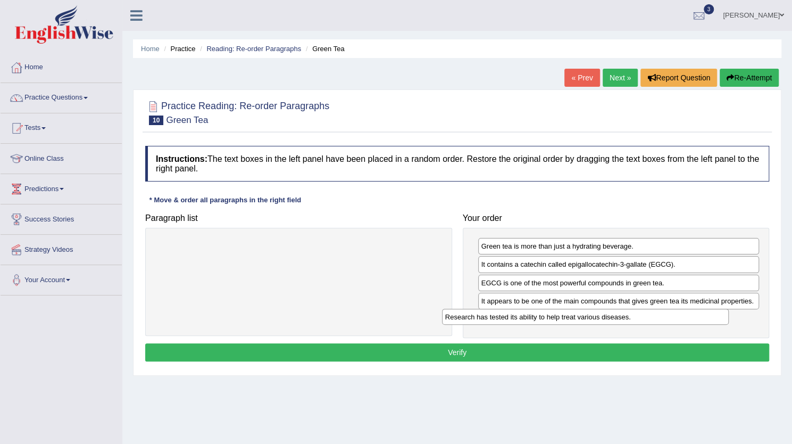
drag, startPoint x: 414, startPoint y: 245, endPoint x: 704, endPoint y: 315, distance: 297.9
click at [704, 315] on div "Research has tested its ability to help treat various diseases." at bounding box center [585, 317] width 287 height 16
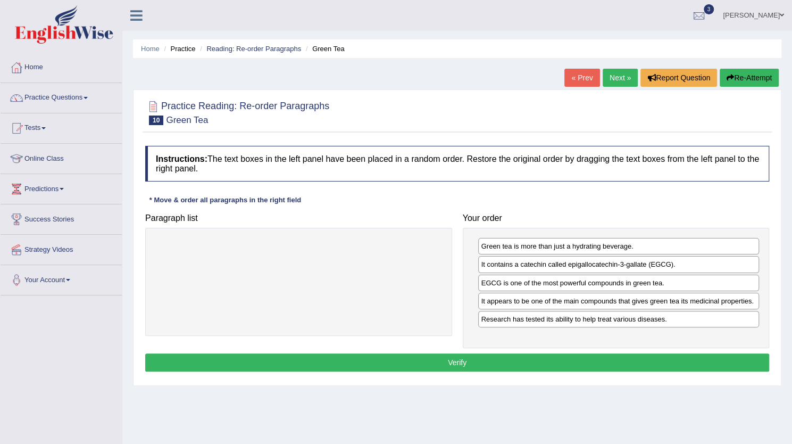
click at [481, 353] on button "Verify" at bounding box center [457, 362] width 624 height 18
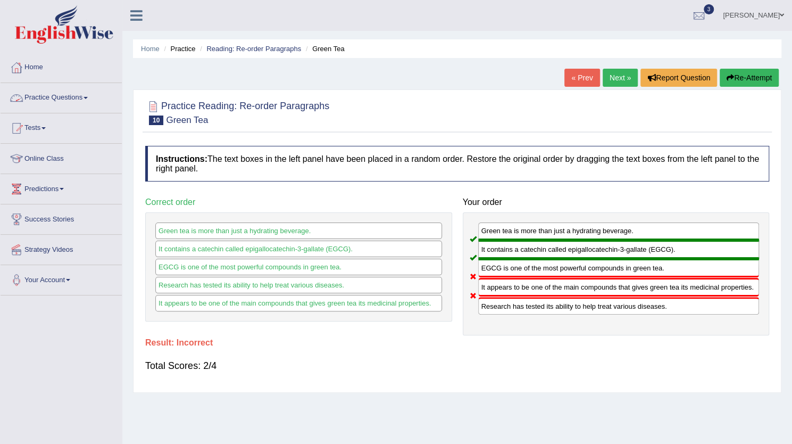
click at [78, 94] on link "Practice Questions" at bounding box center [61, 96] width 121 height 27
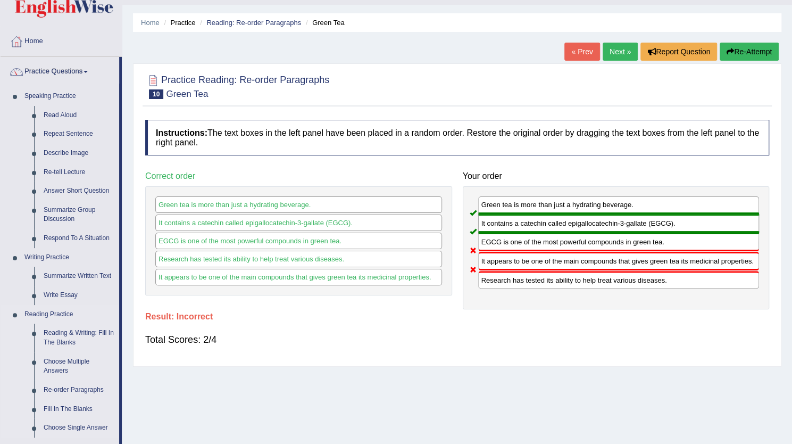
scroll to position [24, 0]
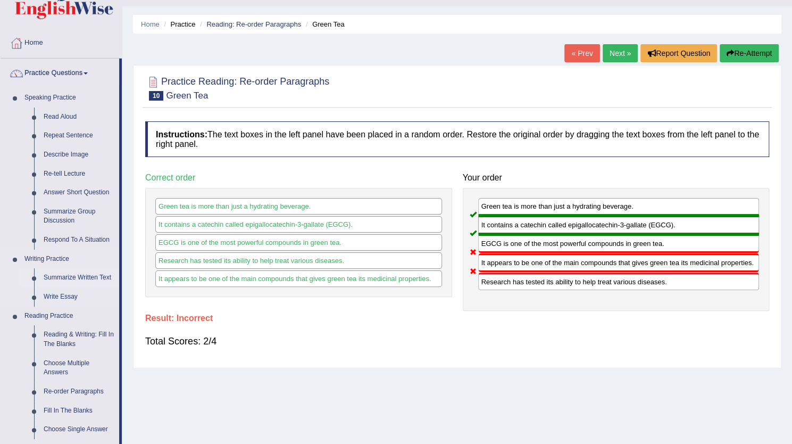
click at [78, 271] on link "Summarize Written Text" at bounding box center [79, 277] width 80 height 19
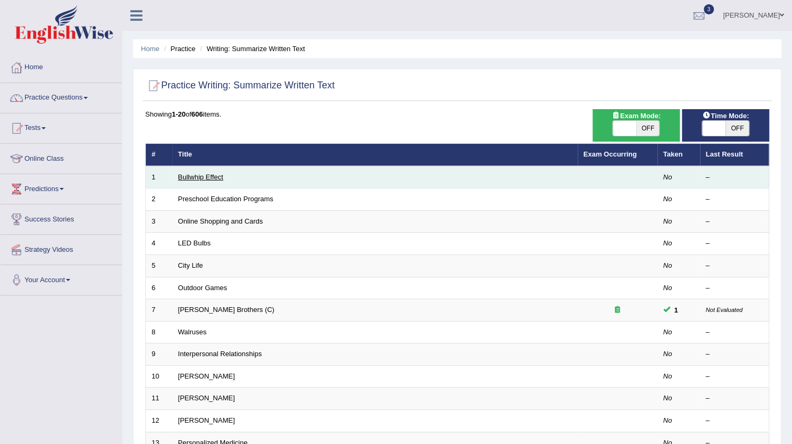
click at [200, 176] on link "Bullwhip Effect" at bounding box center [200, 177] width 45 height 8
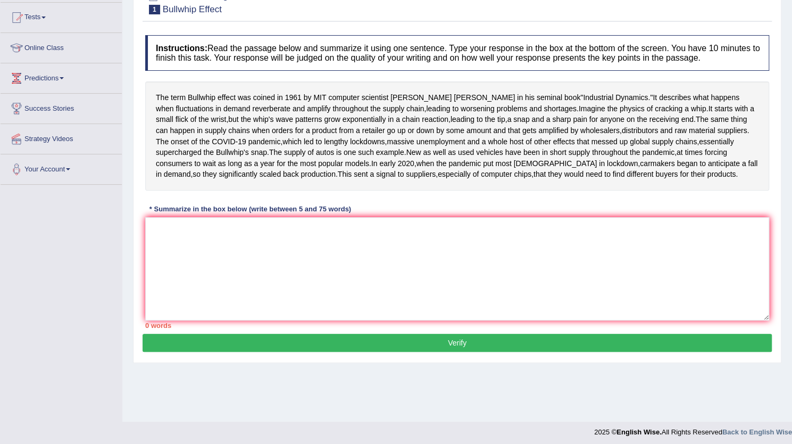
scroll to position [113, 0]
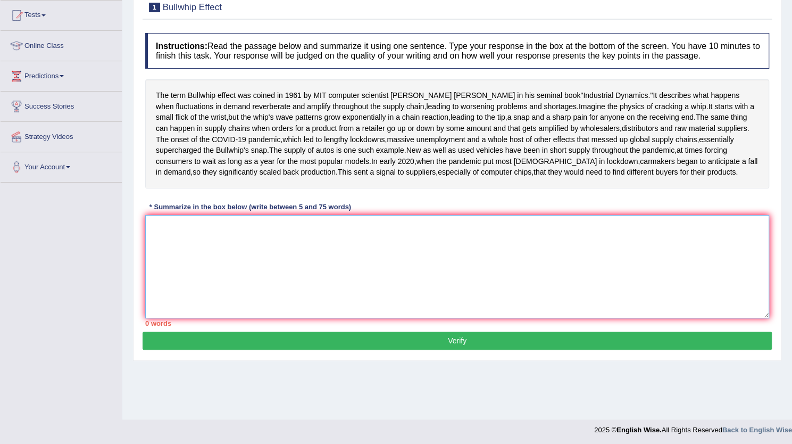
click at [217, 300] on textarea at bounding box center [457, 266] width 624 height 103
drag, startPoint x: 154, startPoint y: 92, endPoint x: 201, endPoint y: 242, distance: 157.2
click at [201, 188] on div "The term Bullwhip effect was coined in 1961 by MIT computer scientist Jay Forre…" at bounding box center [457, 133] width 624 height 109
click at [202, 272] on textarea at bounding box center [457, 266] width 624 height 103
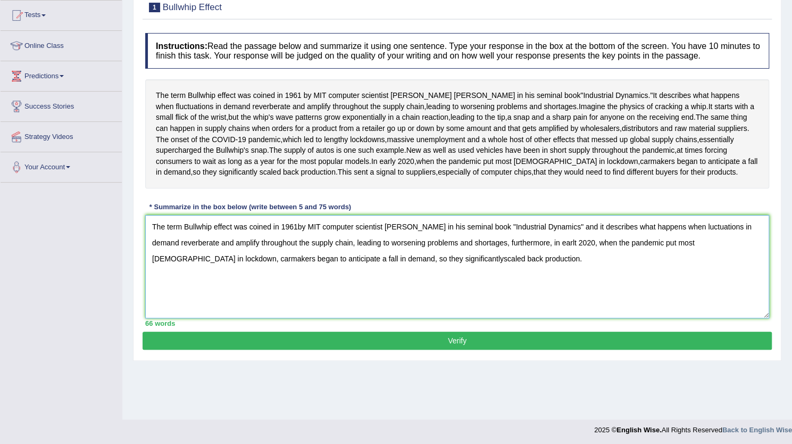
click at [298, 285] on textarea "The term Bullwhip effect was coined in 1961by MIT computer scientist Jay Forres…" at bounding box center [457, 266] width 624 height 103
click at [693, 282] on textarea "The term Bullwhip effect was coined in 1961 by MIT computer scientist Jay Forre…" at bounding box center [457, 266] width 624 height 103
click at [719, 283] on textarea "The term Bullwhip effect was coined in 1961 by MIT computer scientist Jay Forre…" at bounding box center [457, 266] width 624 height 103
type textarea "The term Bullwhip effect was coined in 1961 by MIT computer scientist Jay Forre…"
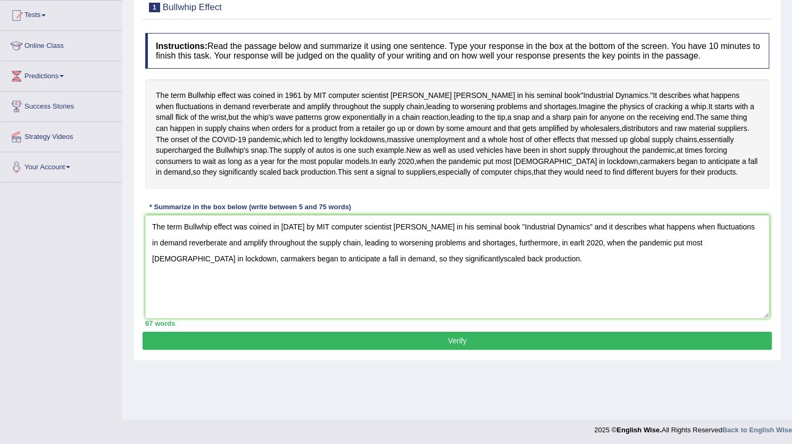
click at [497, 350] on button "Verify" at bounding box center [458, 341] width 630 height 18
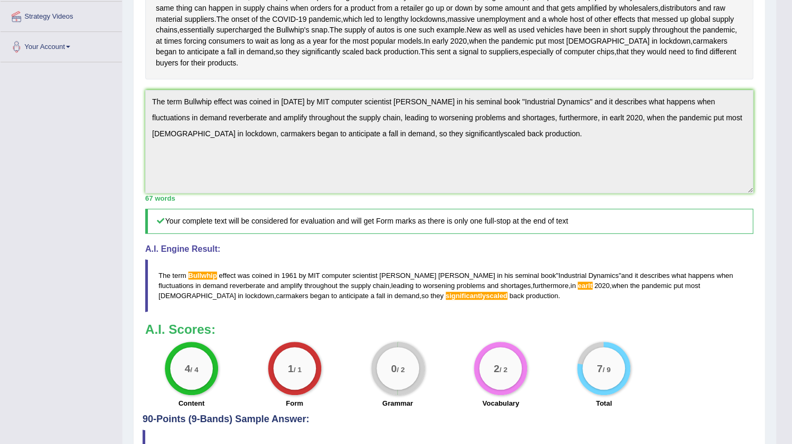
scroll to position [0, 0]
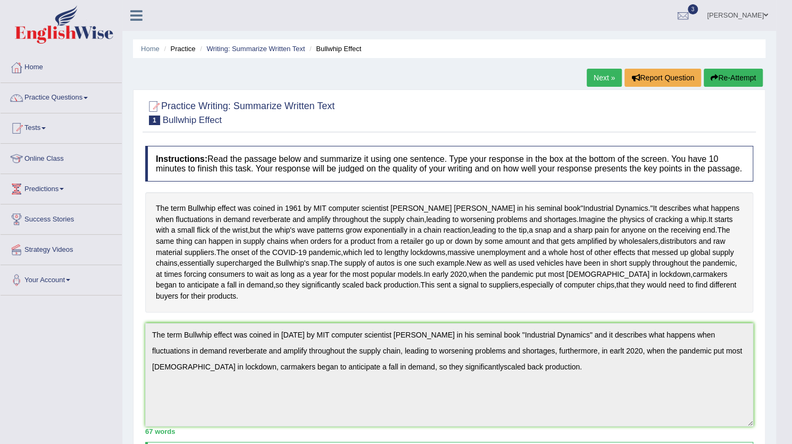
click at [741, 79] on button "Re-Attempt" at bounding box center [733, 78] width 59 height 18
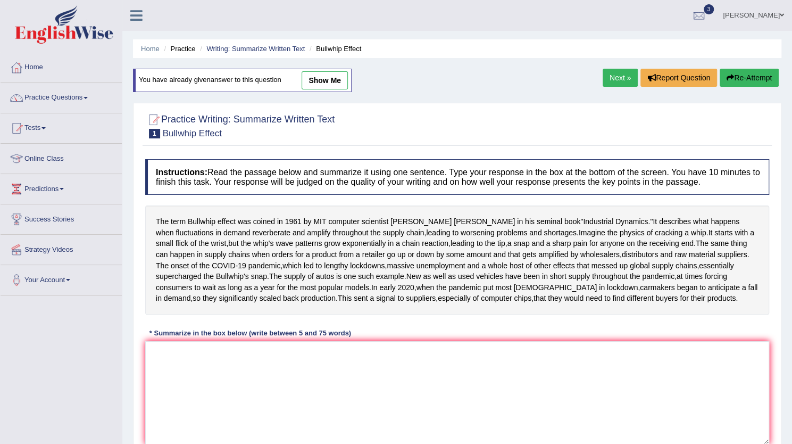
scroll to position [130, 0]
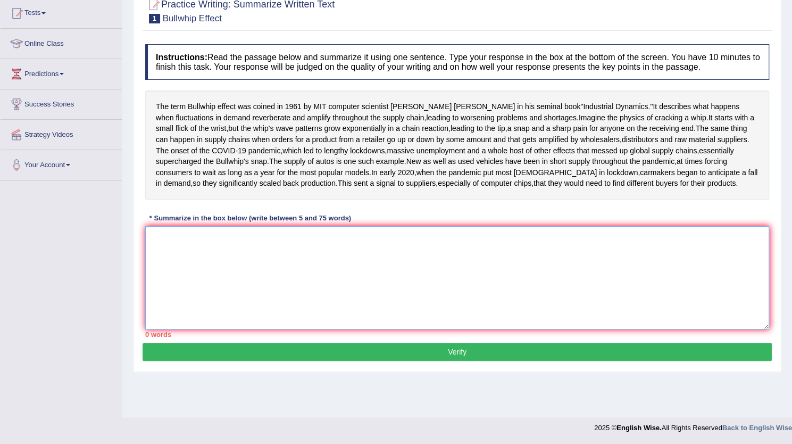
click at [361, 280] on textarea at bounding box center [457, 277] width 624 height 103
paste textarea "The term Bullwhip effect was coined in [DATE] by MIT computer scientist [PERSON…"
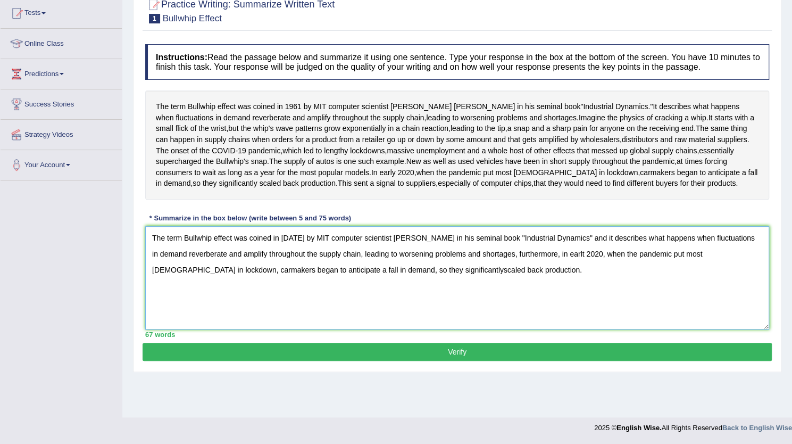
click at [410, 310] on textarea "The term Bullwhip effect was coined in 1961 by MIT computer scientist Jay Forre…" at bounding box center [457, 277] width 624 height 103
click at [576, 290] on textarea "The term Bullwhip effect was coined in 1961 by MIT computer scientist Jay Forre…" at bounding box center [457, 277] width 624 height 103
click at [184, 276] on textarea "The term Bullwhip effect was coined in 1961 by MIT computer scientist Jay Forre…" at bounding box center [457, 277] width 624 height 103
type textarea "The term bullwhip effect was coined in 1961 by MIT computer scientist Jay Forre…"
click at [354, 361] on button "Verify" at bounding box center [458, 352] width 630 height 18
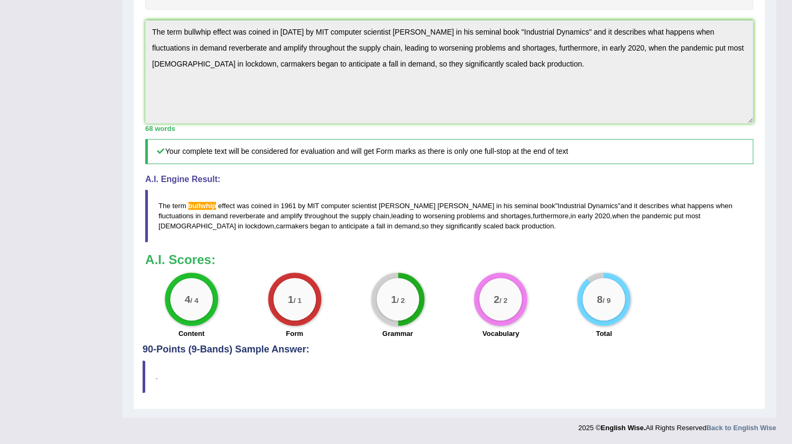
scroll to position [0, 0]
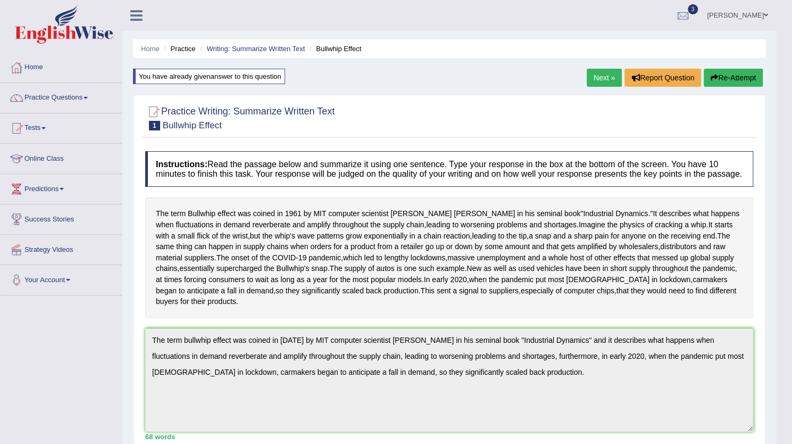
click at [599, 75] on link "Next »" at bounding box center [604, 78] width 35 height 18
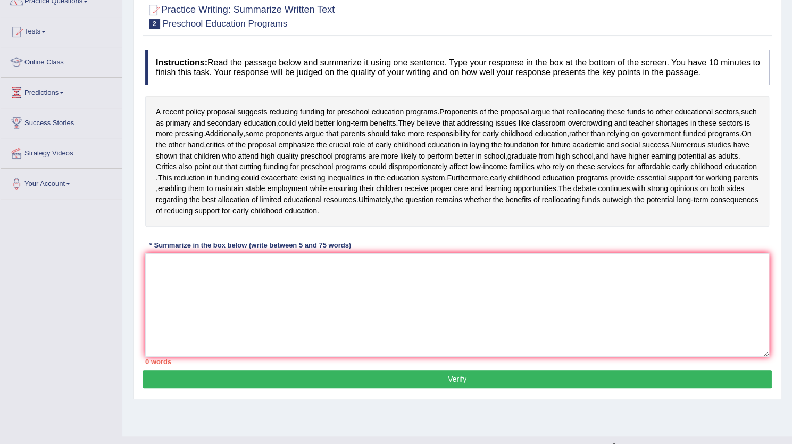
scroll to position [100, 0]
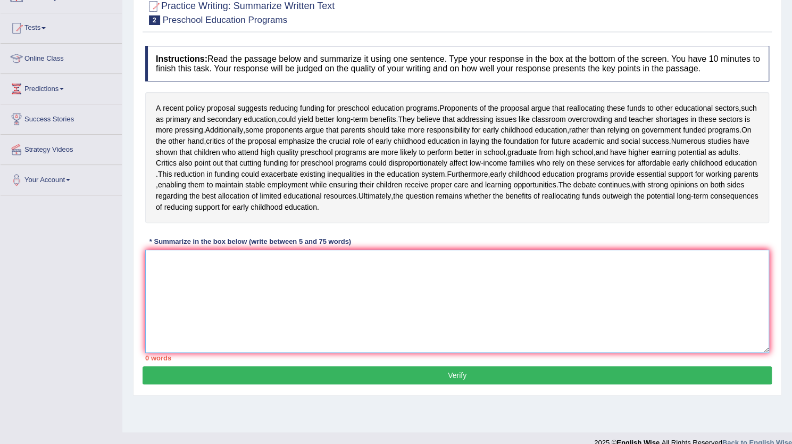
click at [371, 295] on textarea at bounding box center [457, 301] width 624 height 103
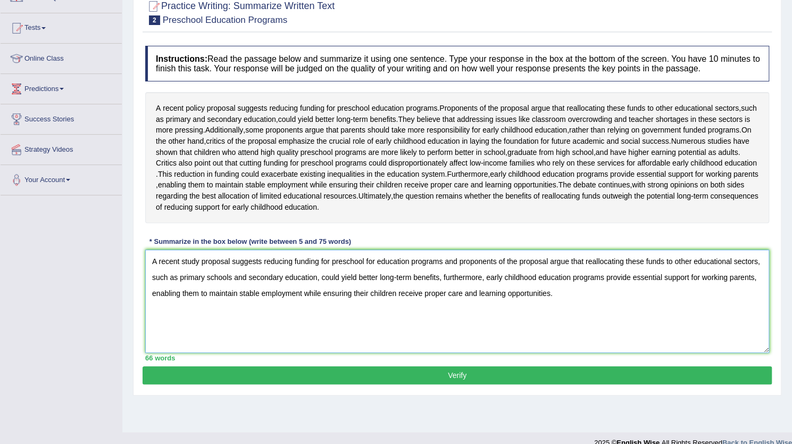
scroll to position [117, 0]
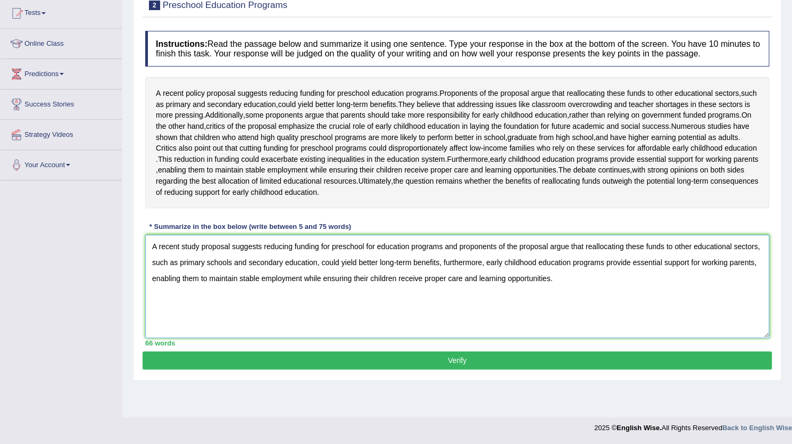
type textarea "A recent study proposal suggests reducing funding for preschool for education p…"
click at [404, 369] on button "Verify" at bounding box center [458, 360] width 630 height 18
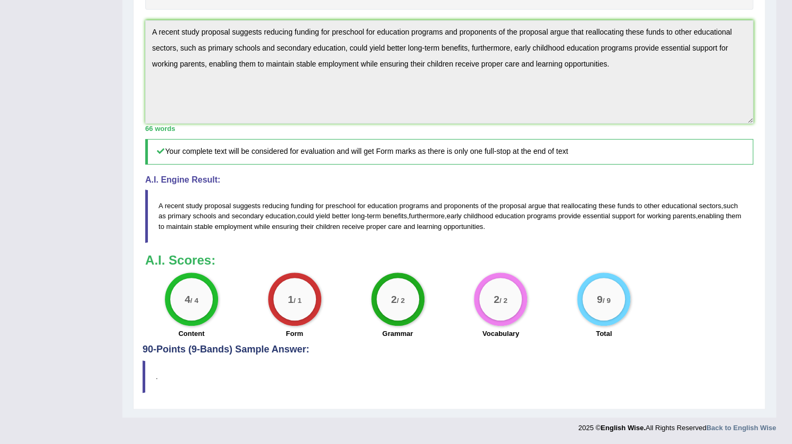
scroll to position [0, 0]
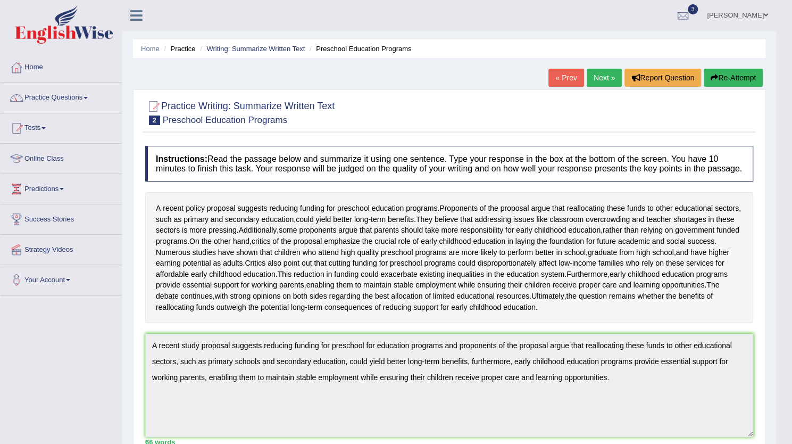
click at [594, 85] on link "Next »" at bounding box center [604, 78] width 35 height 18
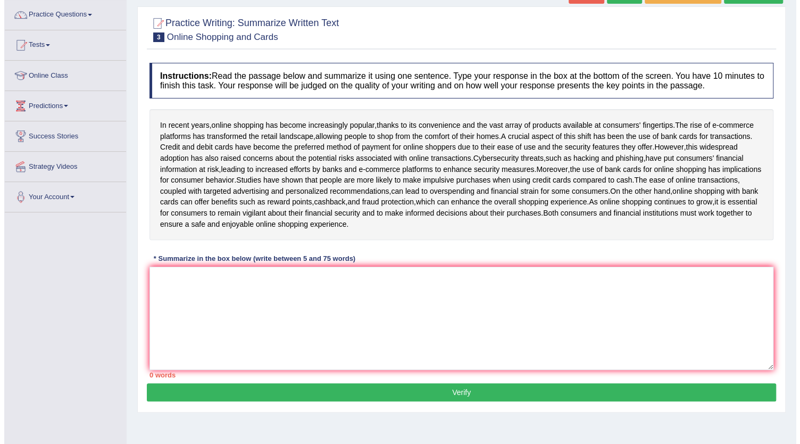
scroll to position [84, 0]
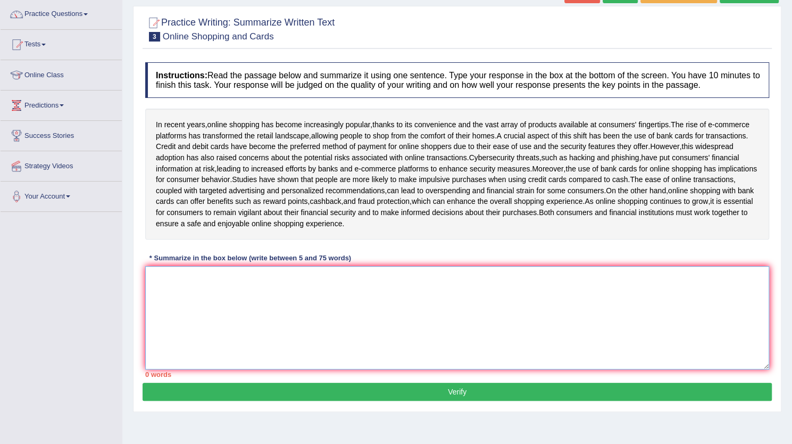
click at [279, 332] on textarea at bounding box center [457, 317] width 624 height 103
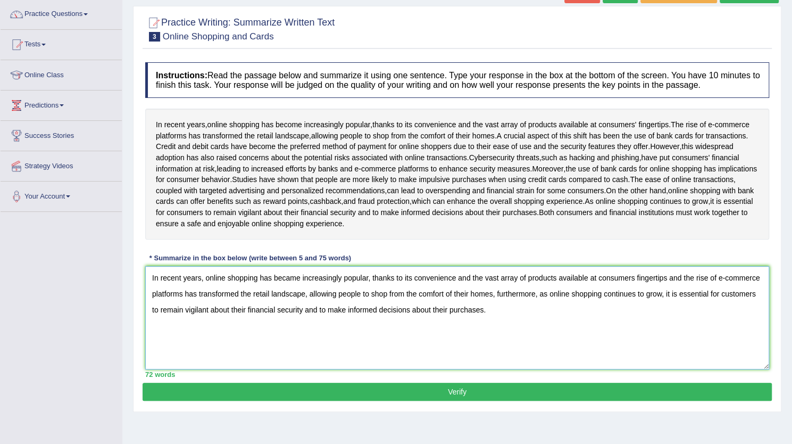
type textarea "In recent years, online shopping has became increasingly popular, thanks to its…"
click at [390, 396] on button "Verify" at bounding box center [458, 392] width 630 height 18
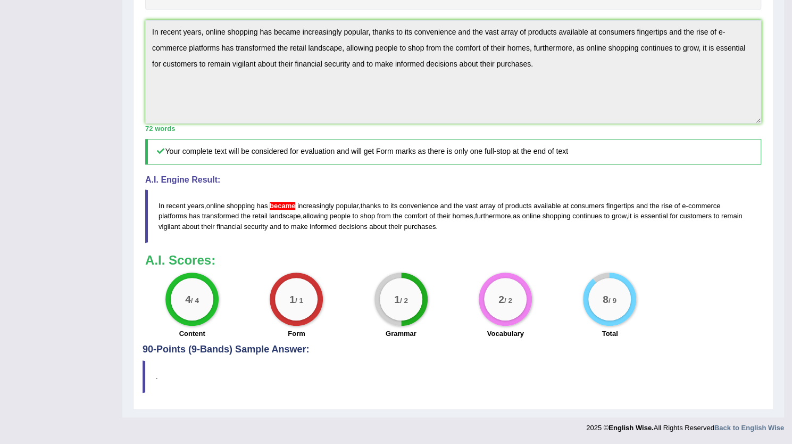
scroll to position [0, 0]
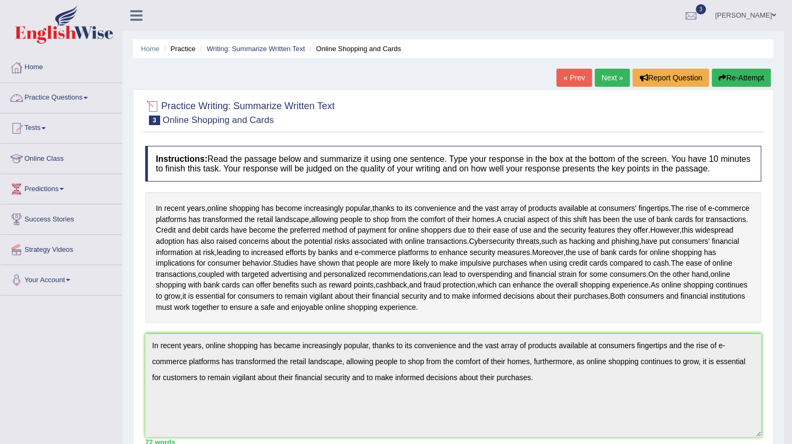
click at [73, 92] on link "Practice Questions" at bounding box center [61, 96] width 121 height 27
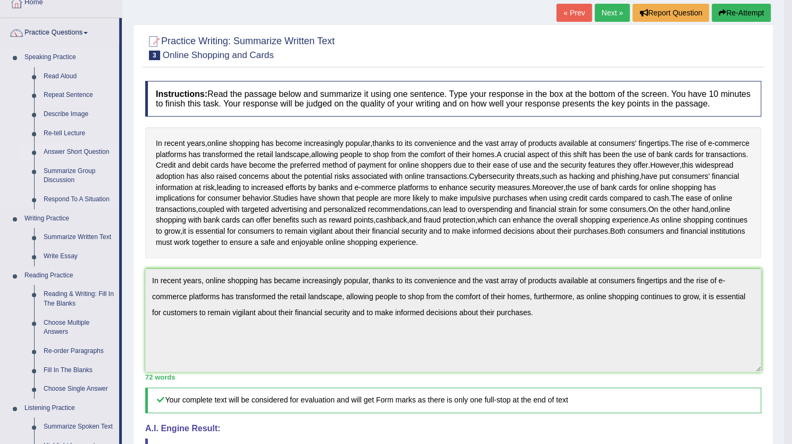
scroll to position [73, 0]
